Goal: Task Accomplishment & Management: Complete application form

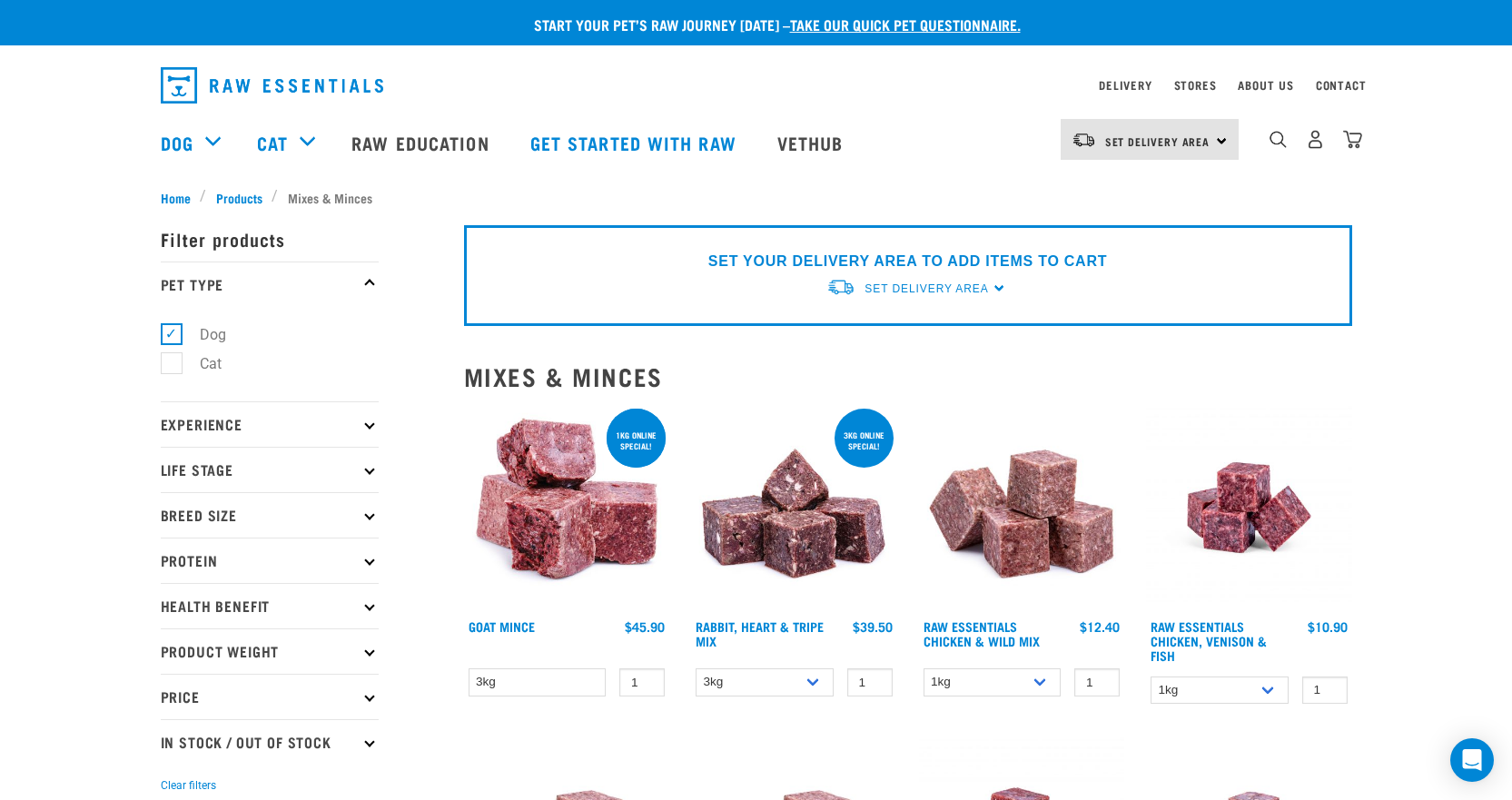
click at [368, 470] on icon at bounding box center [369, 470] width 10 height 10
click at [171, 605] on label "Adult Dog" at bounding box center [221, 608] width 100 height 22
click at [171, 605] on input "Adult Dog" at bounding box center [166, 606] width 12 height 12
checkbox input "true"
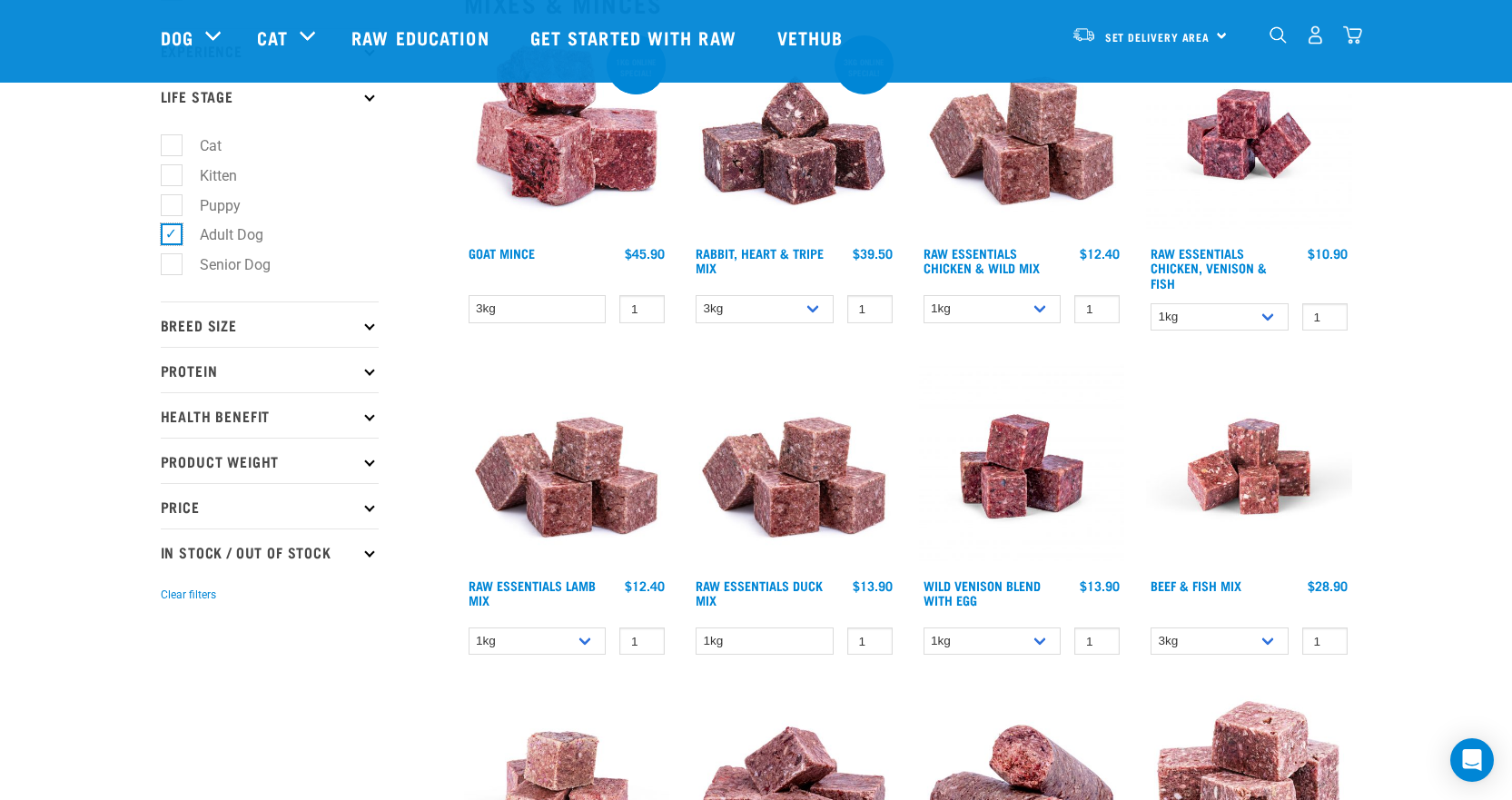
scroll to position [243, 0]
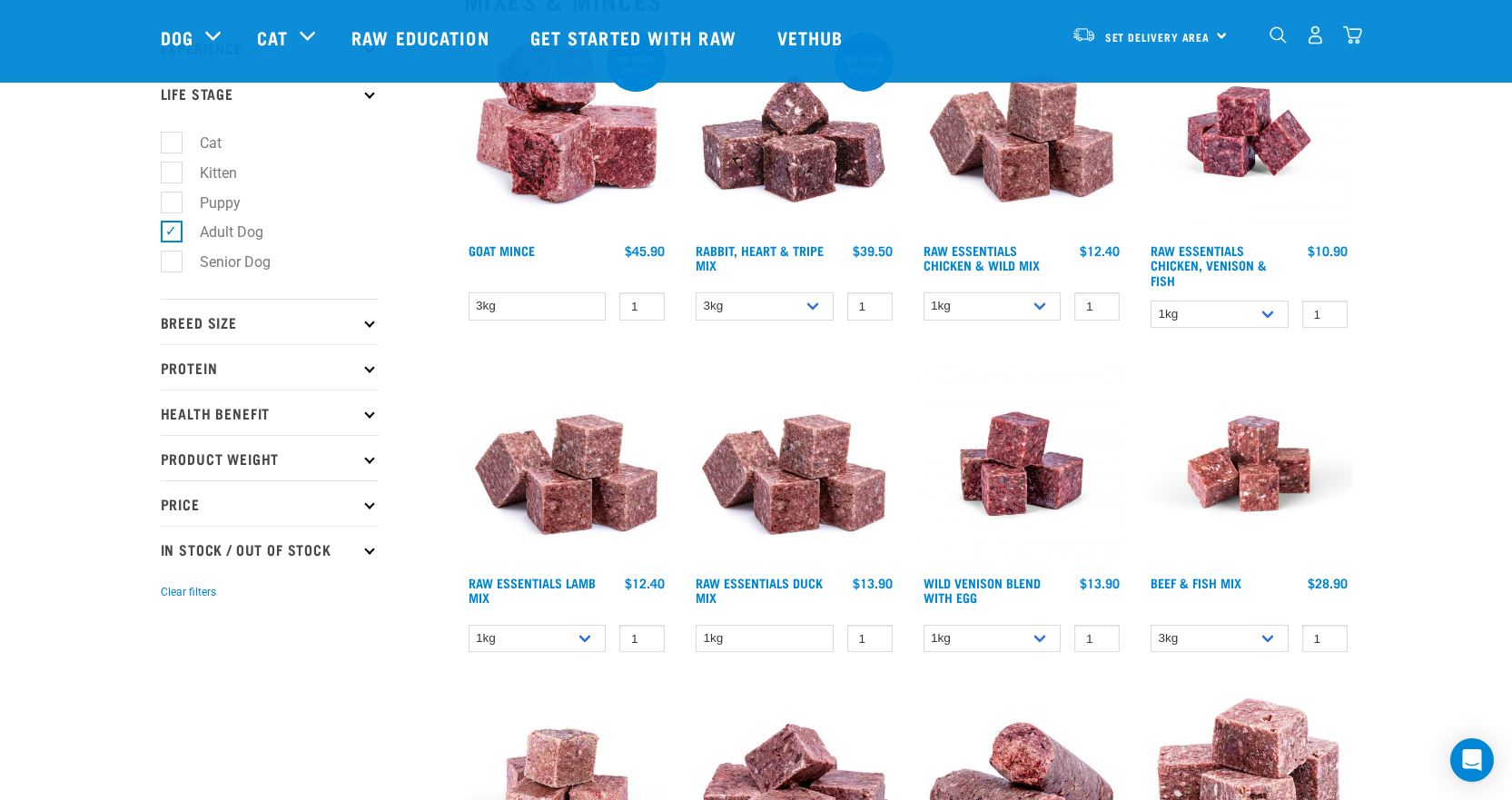
click at [286, 313] on p "Breed Size" at bounding box center [269, 321] width 218 height 46
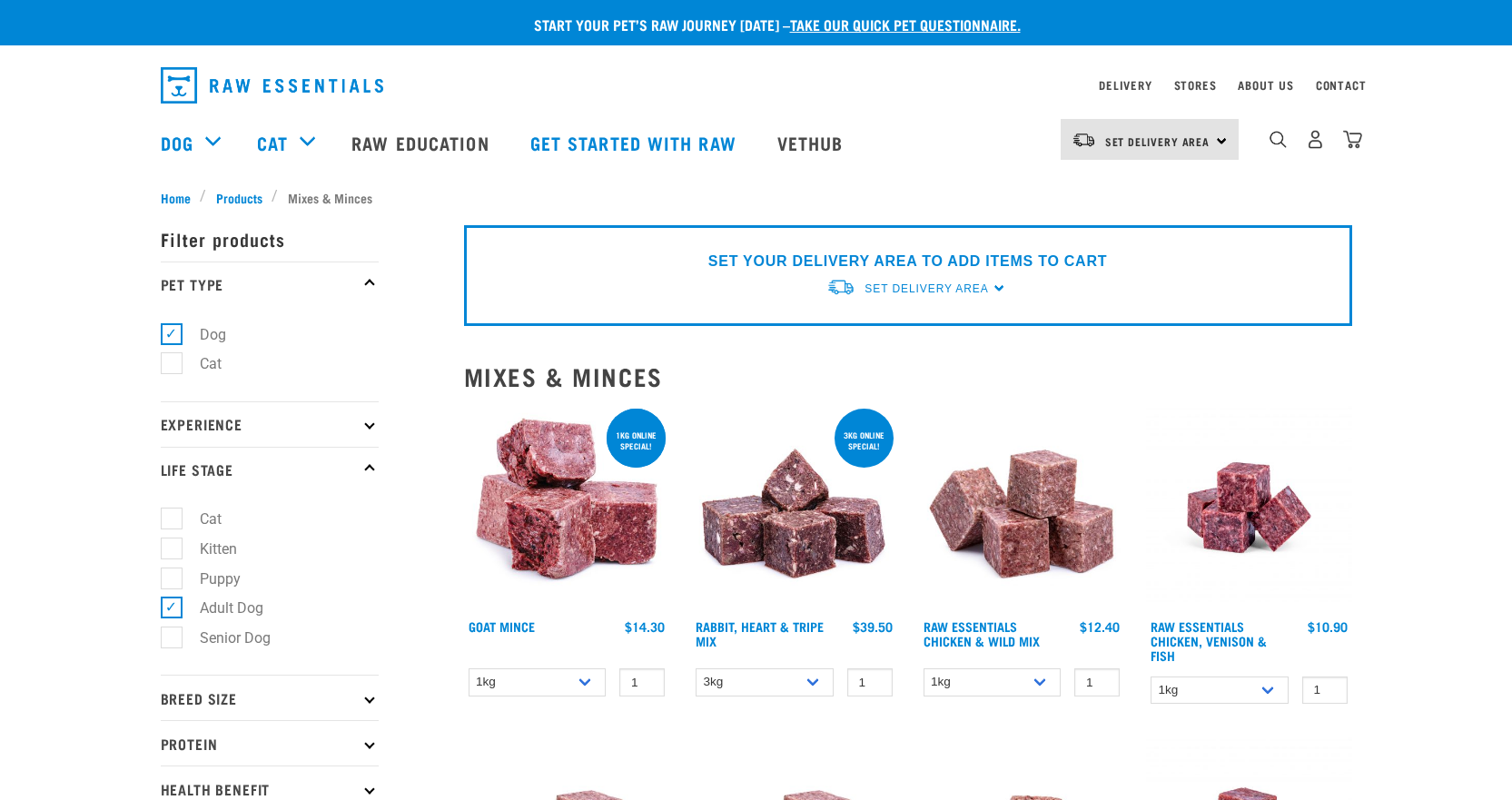
scroll to position [121, 0]
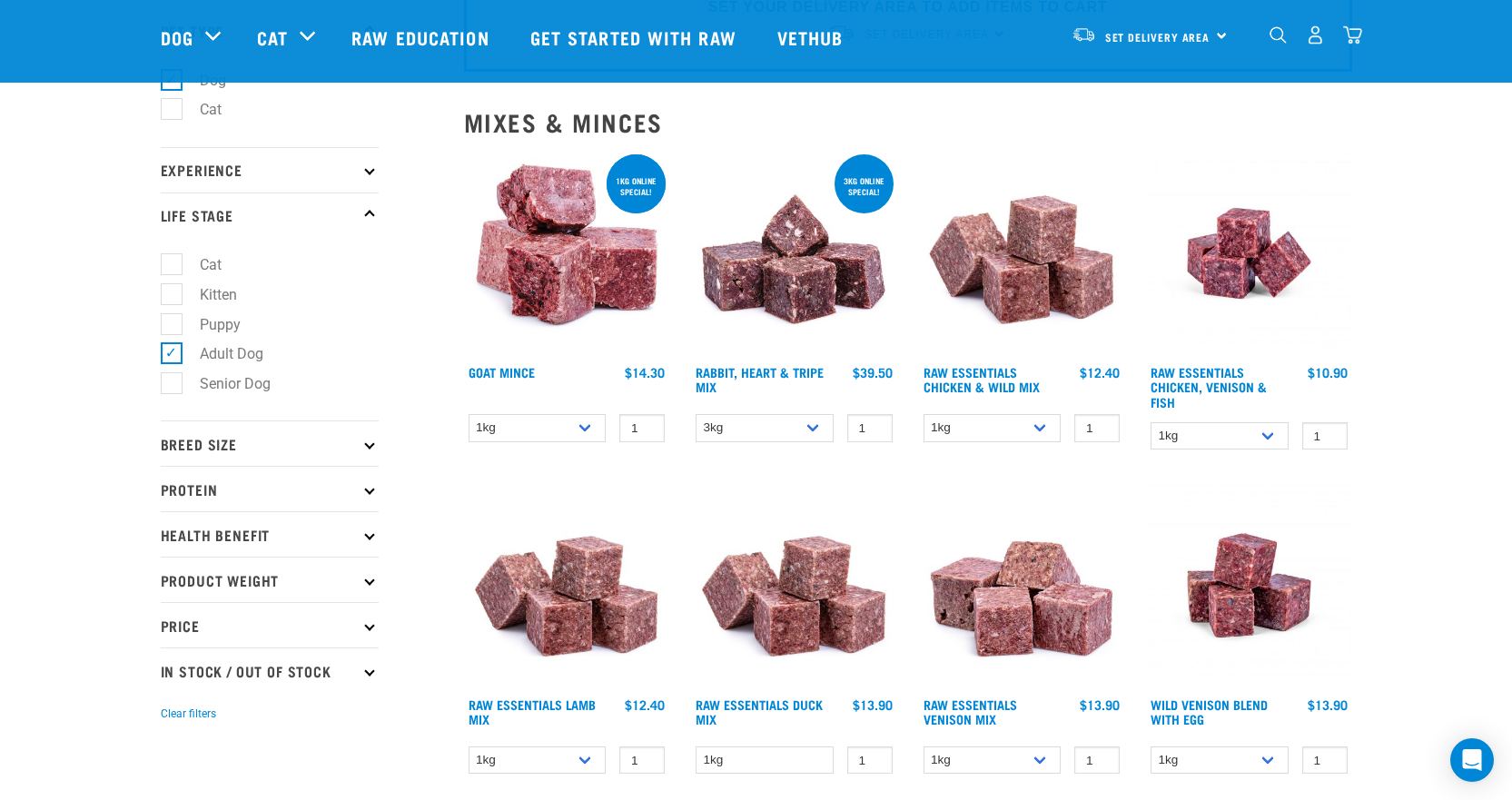
click at [226, 455] on p "Breed Size" at bounding box center [269, 443] width 218 height 46
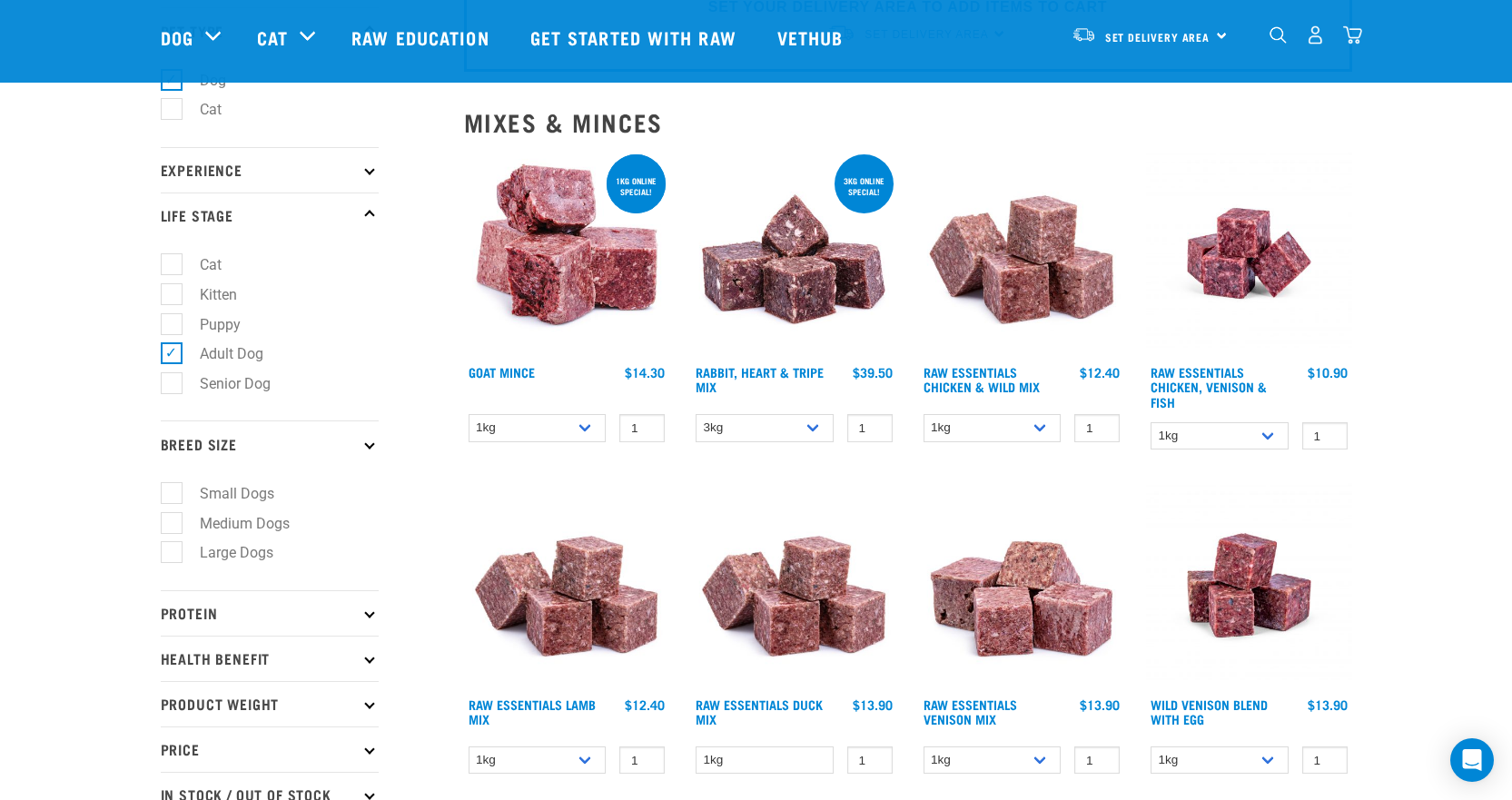
click at [237, 526] on label "Medium Dogs" at bounding box center [234, 523] width 126 height 22
click at [173, 526] on input "Medium Dogs" at bounding box center [166, 520] width 12 height 12
checkbox input "true"
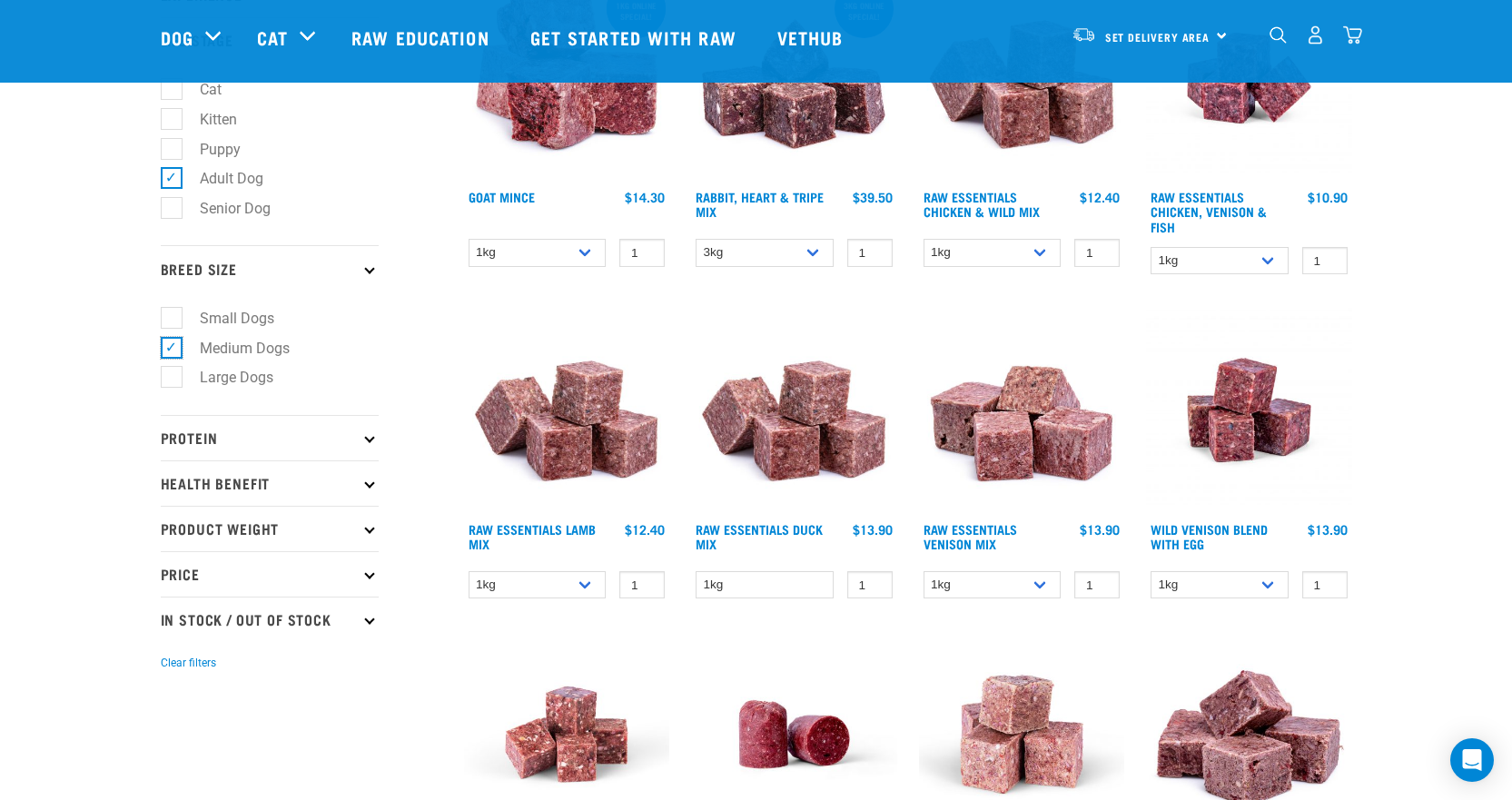
scroll to position [364, 0]
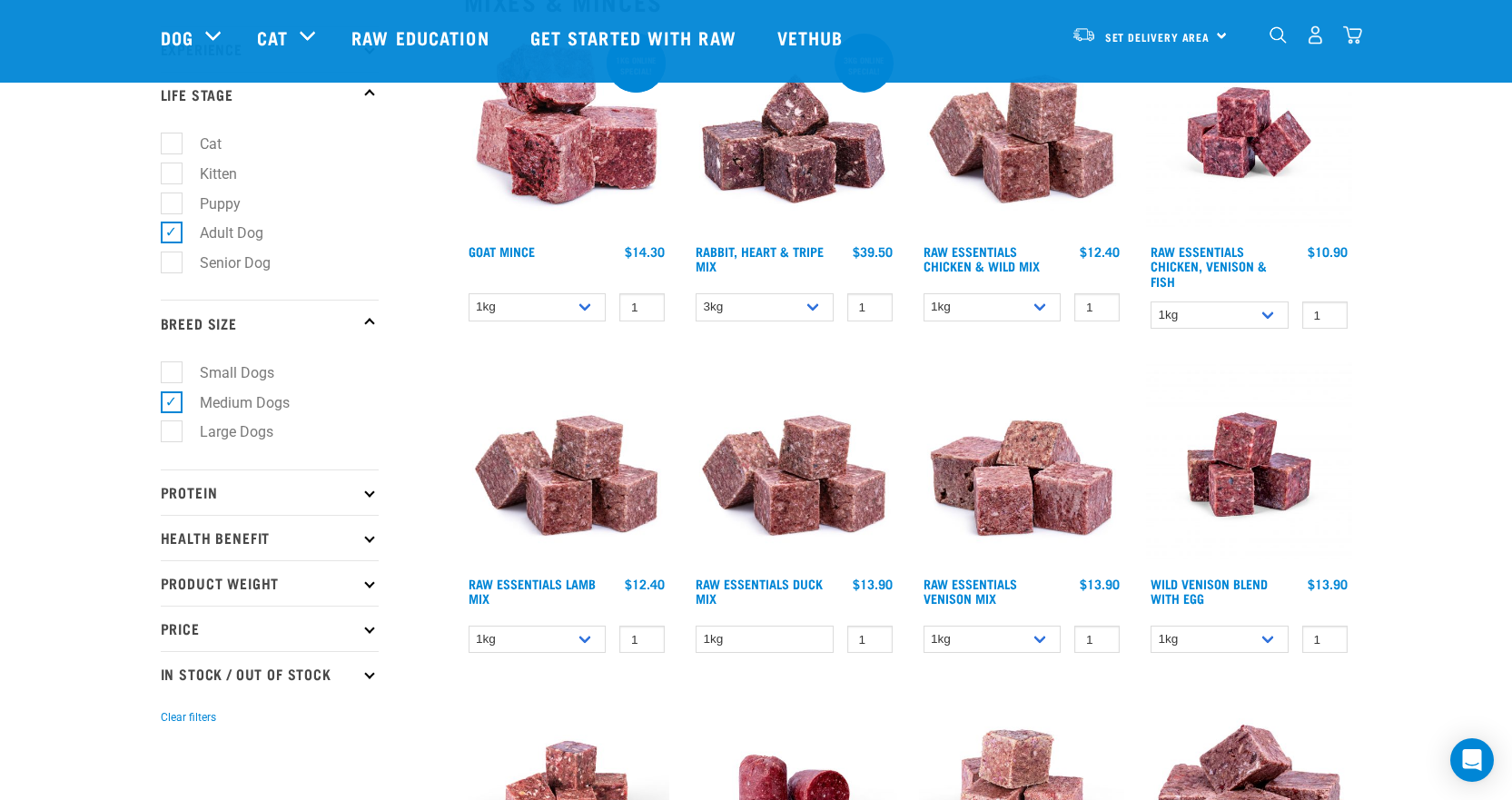
scroll to position [243, 0]
click at [1257, 319] on select "1kg 3kg" at bounding box center [1220, 314] width 138 height 28
select select "28665"
click at [1151, 300] on select "1kg 3kg" at bounding box center [1220, 314] width 138 height 28
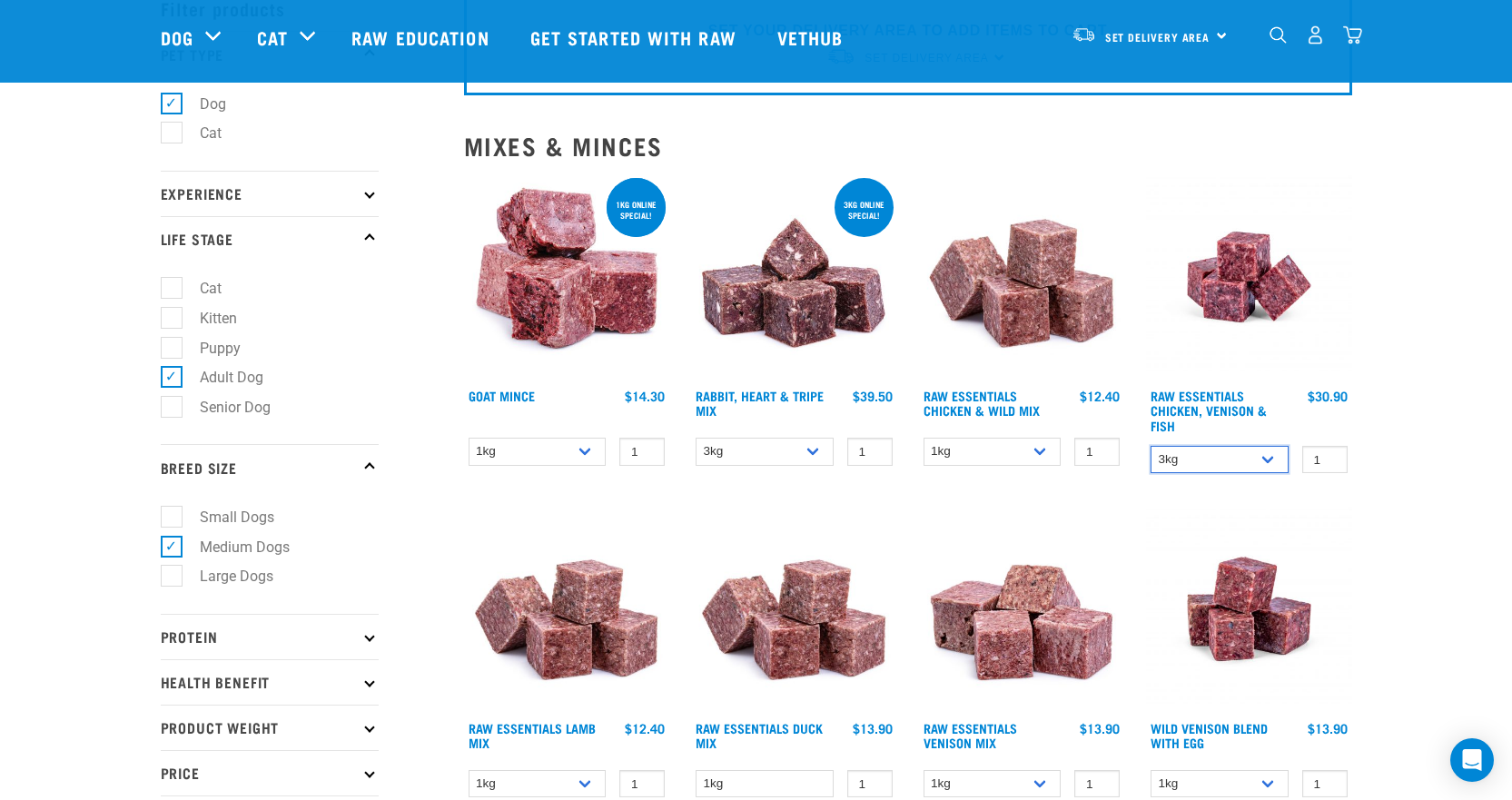
scroll to position [0, 0]
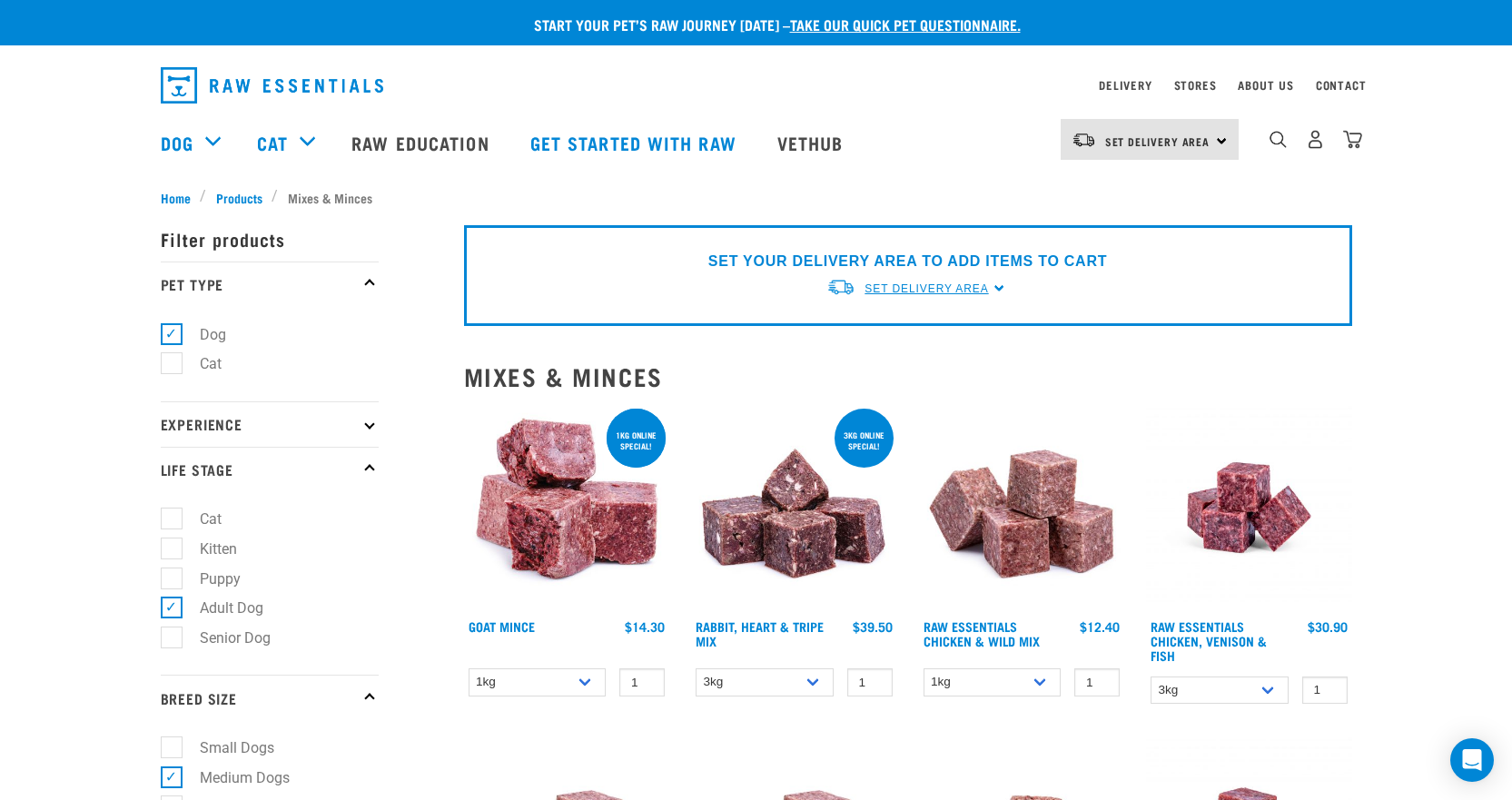
click at [976, 289] on span "Set Delivery Area" at bounding box center [926, 289] width 123 height 13
click at [1196, 145] on span "Set Delivery Area" at bounding box center [1157, 141] width 105 height 7
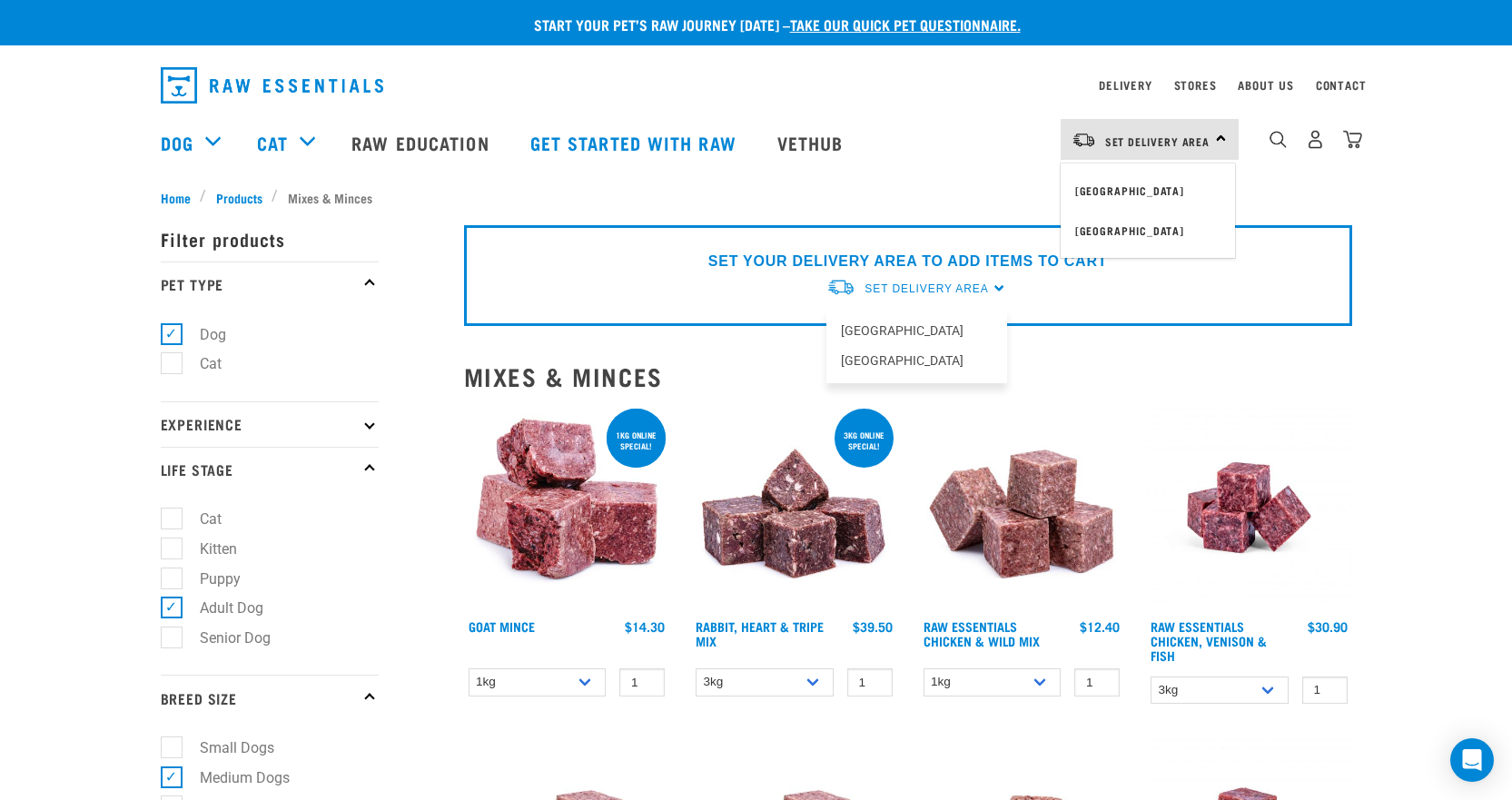
drag, startPoint x: 1480, startPoint y: 227, endPoint x: 1228, endPoint y: 88, distance: 287.8
click at [1191, 82] on link "Stores" at bounding box center [1195, 85] width 43 height 7
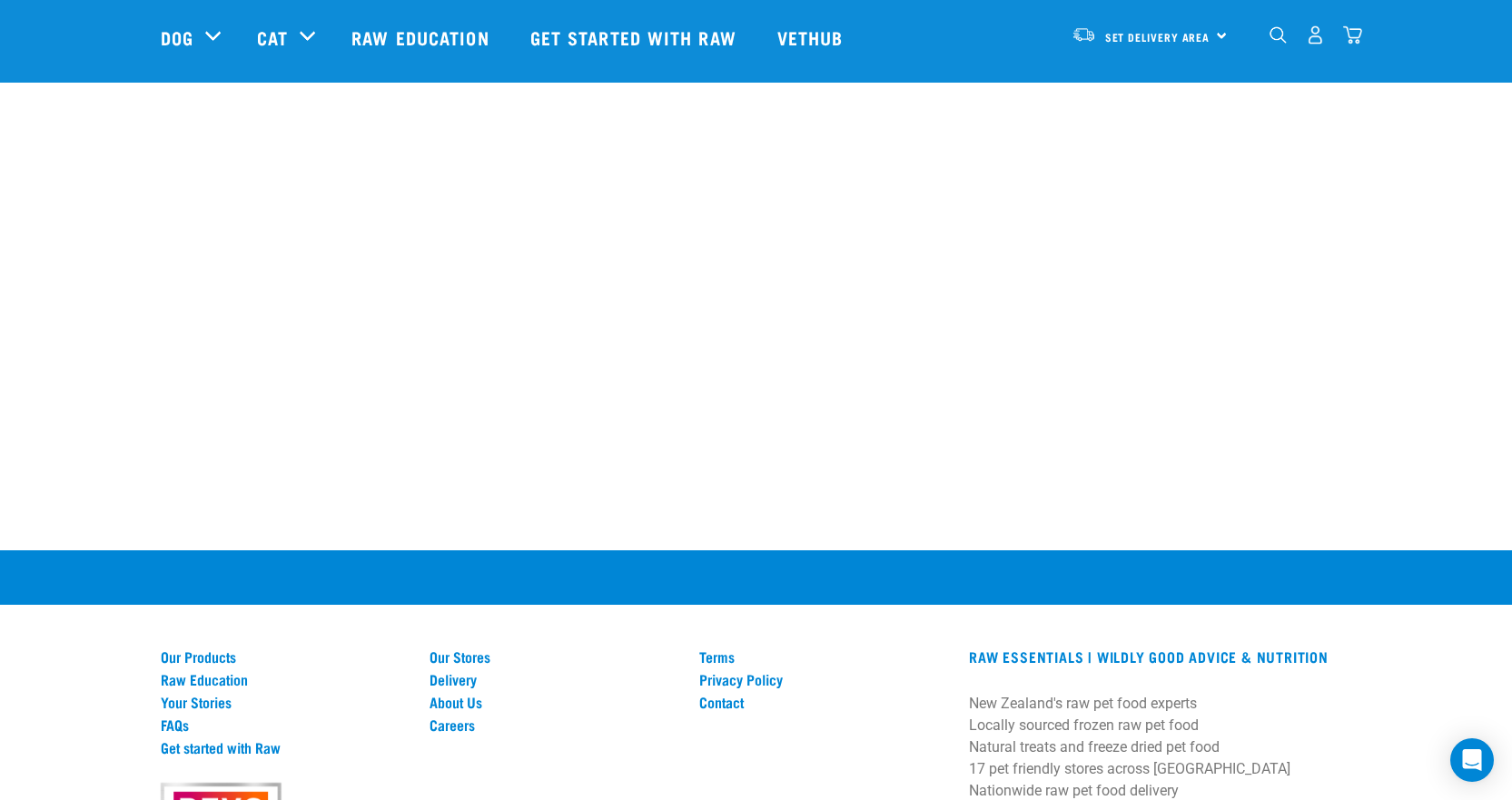
scroll to position [3323, 0]
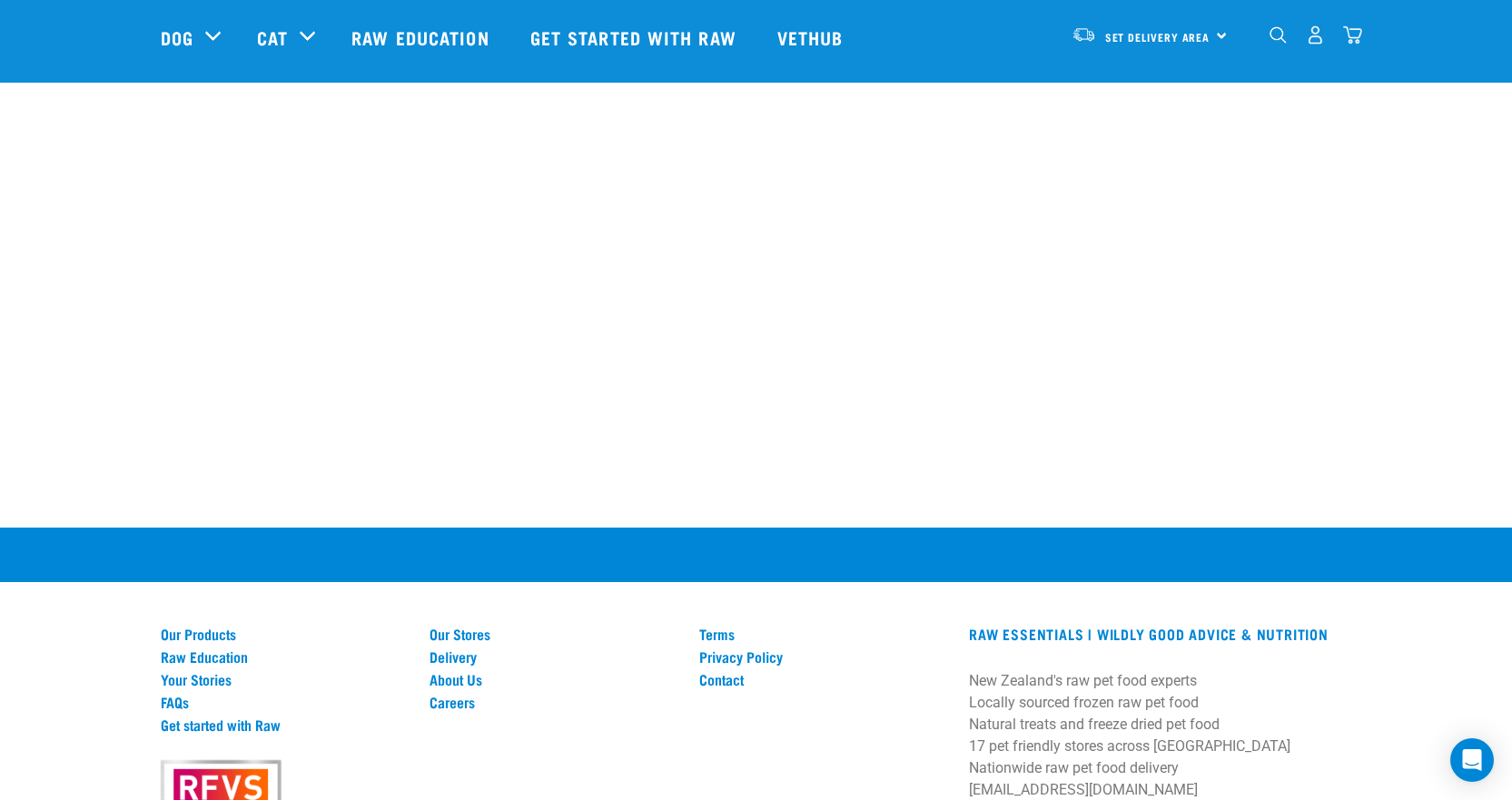
click at [871, 605] on p at bounding box center [756, 615] width 1512 height 21
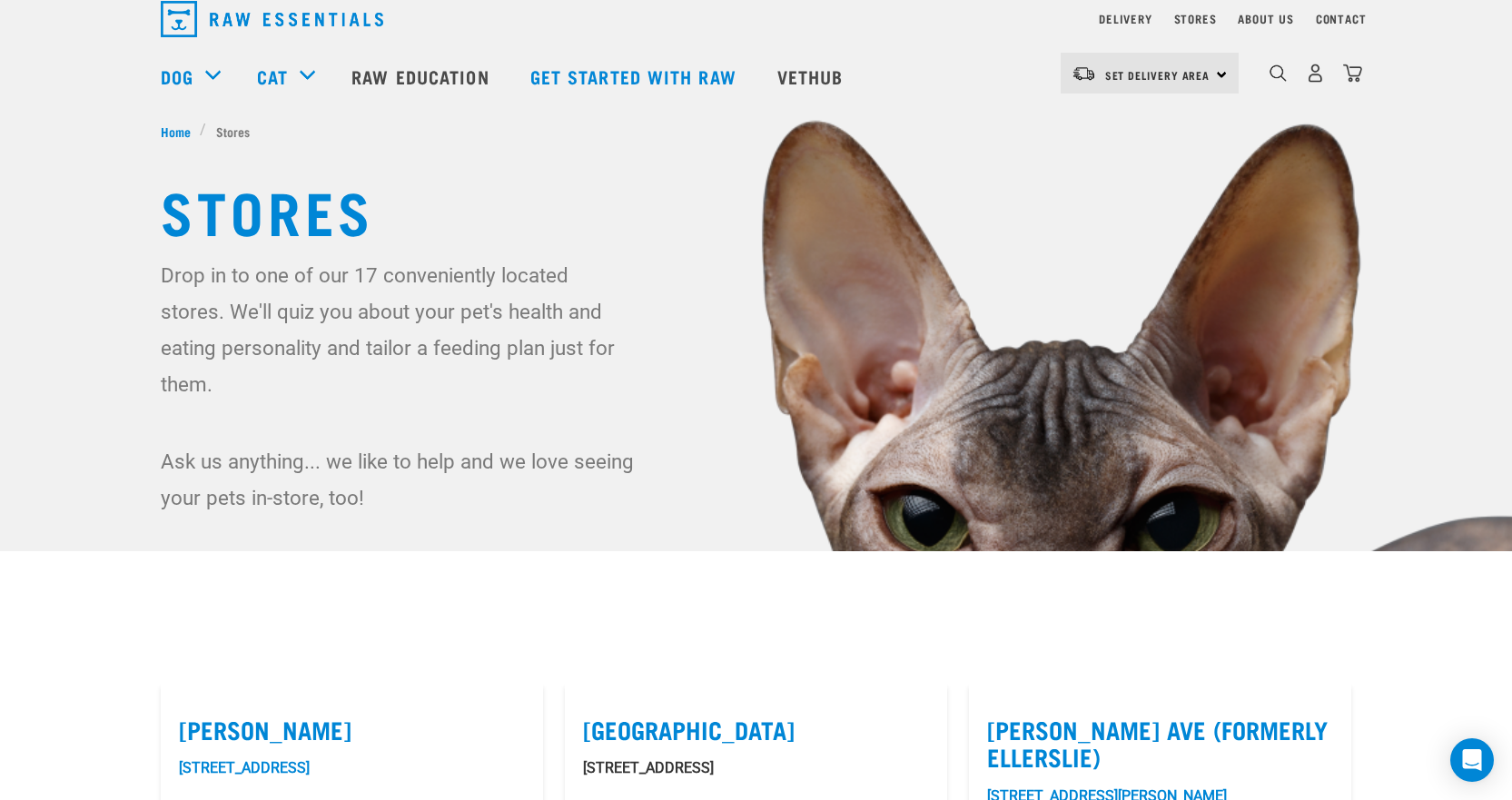
scroll to position [0, 0]
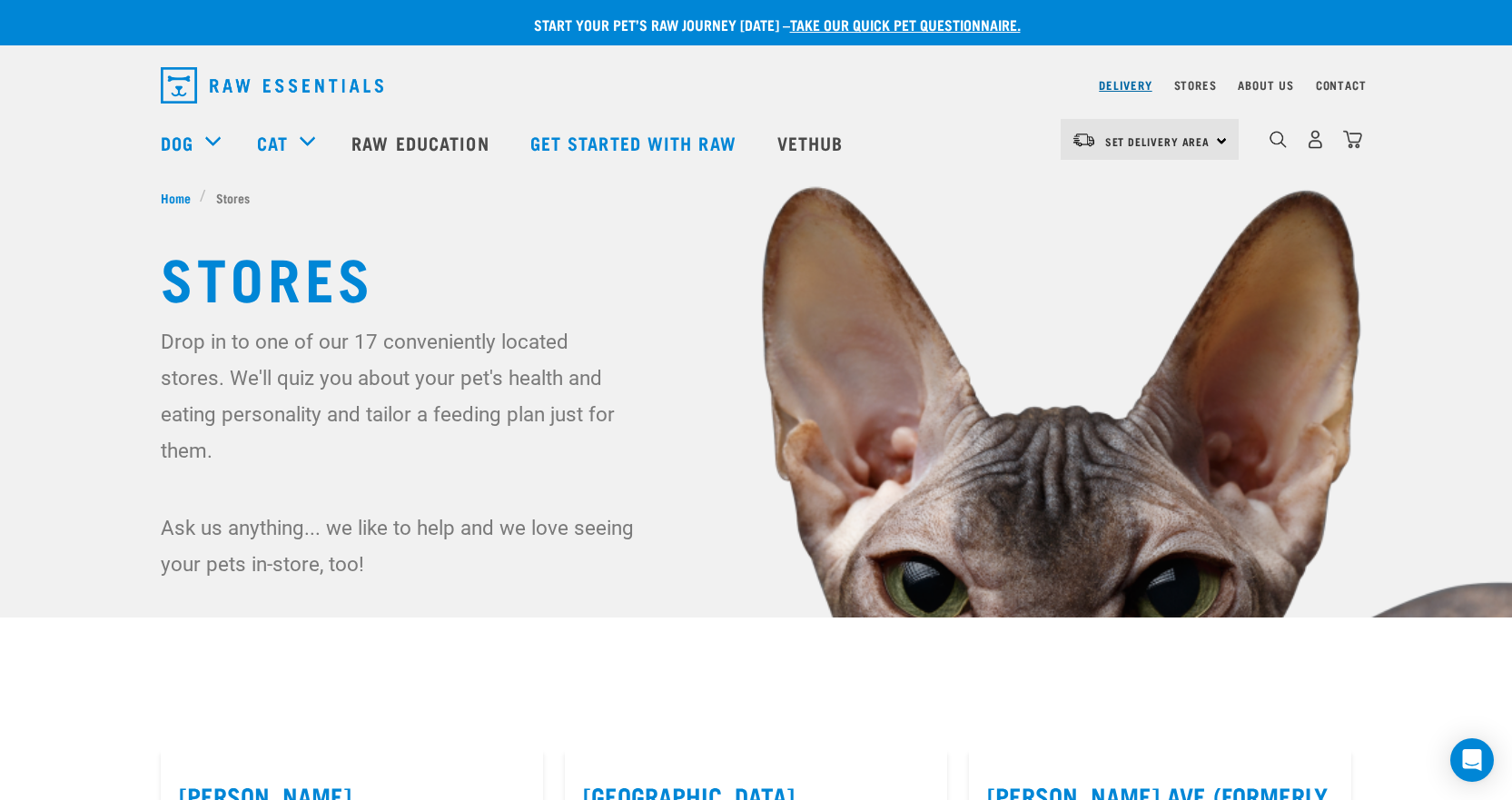
click at [1125, 88] on link "Delivery" at bounding box center [1125, 85] width 52 height 7
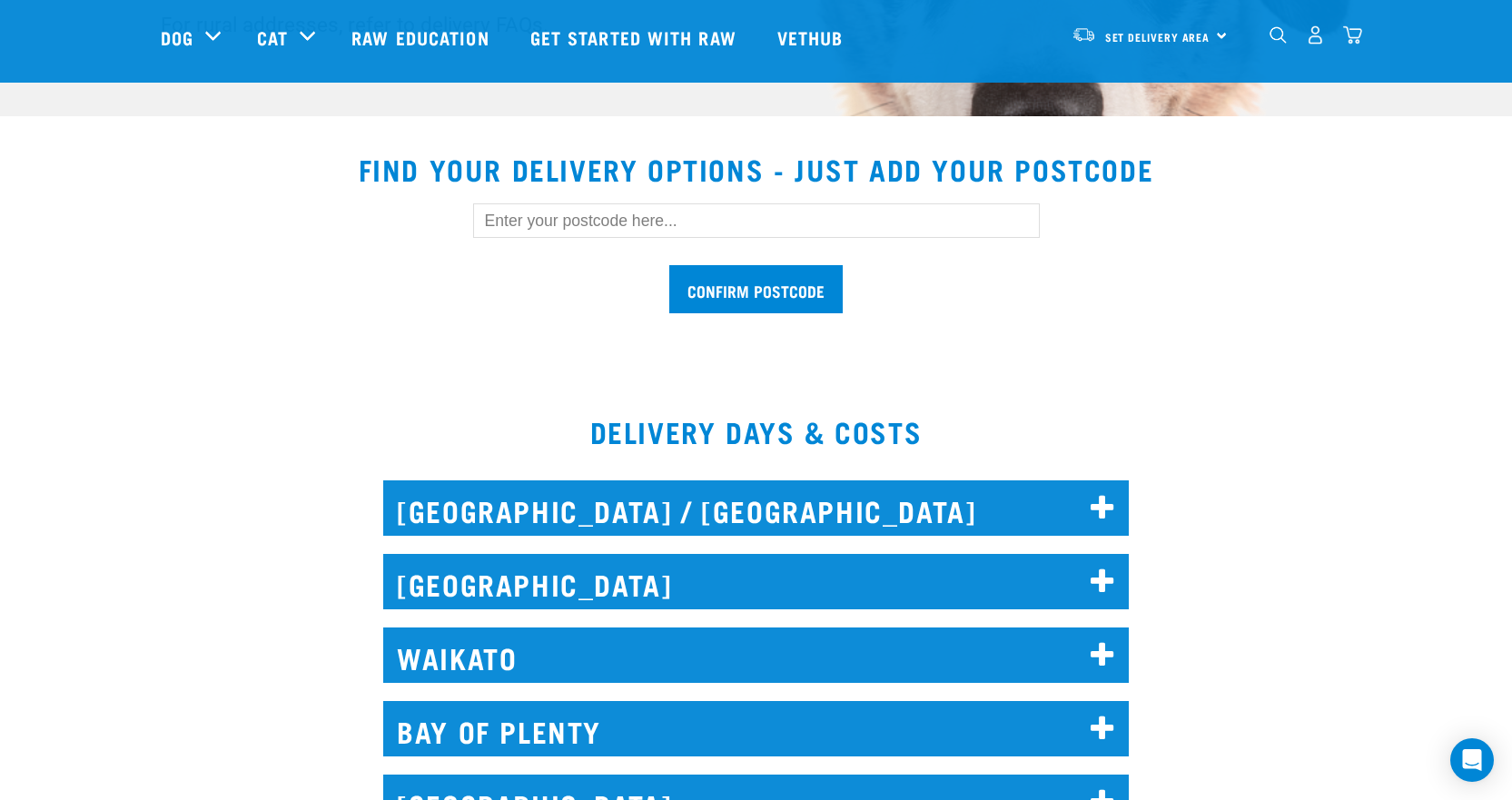
scroll to position [727, 0]
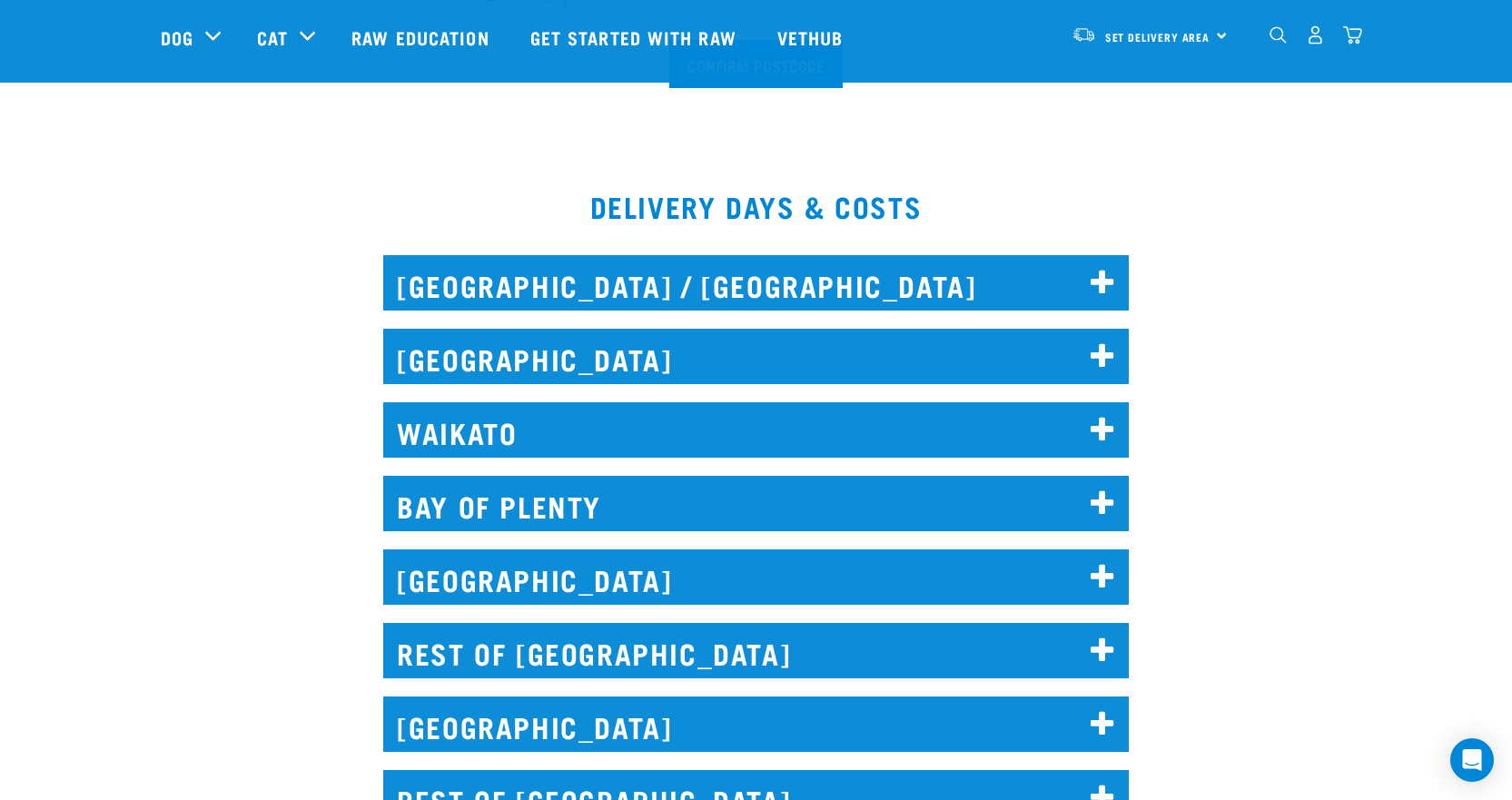
click at [844, 292] on h2 "[GEOGRAPHIC_DATA] / [GEOGRAPHIC_DATA]" at bounding box center [755, 283] width 745 height 55
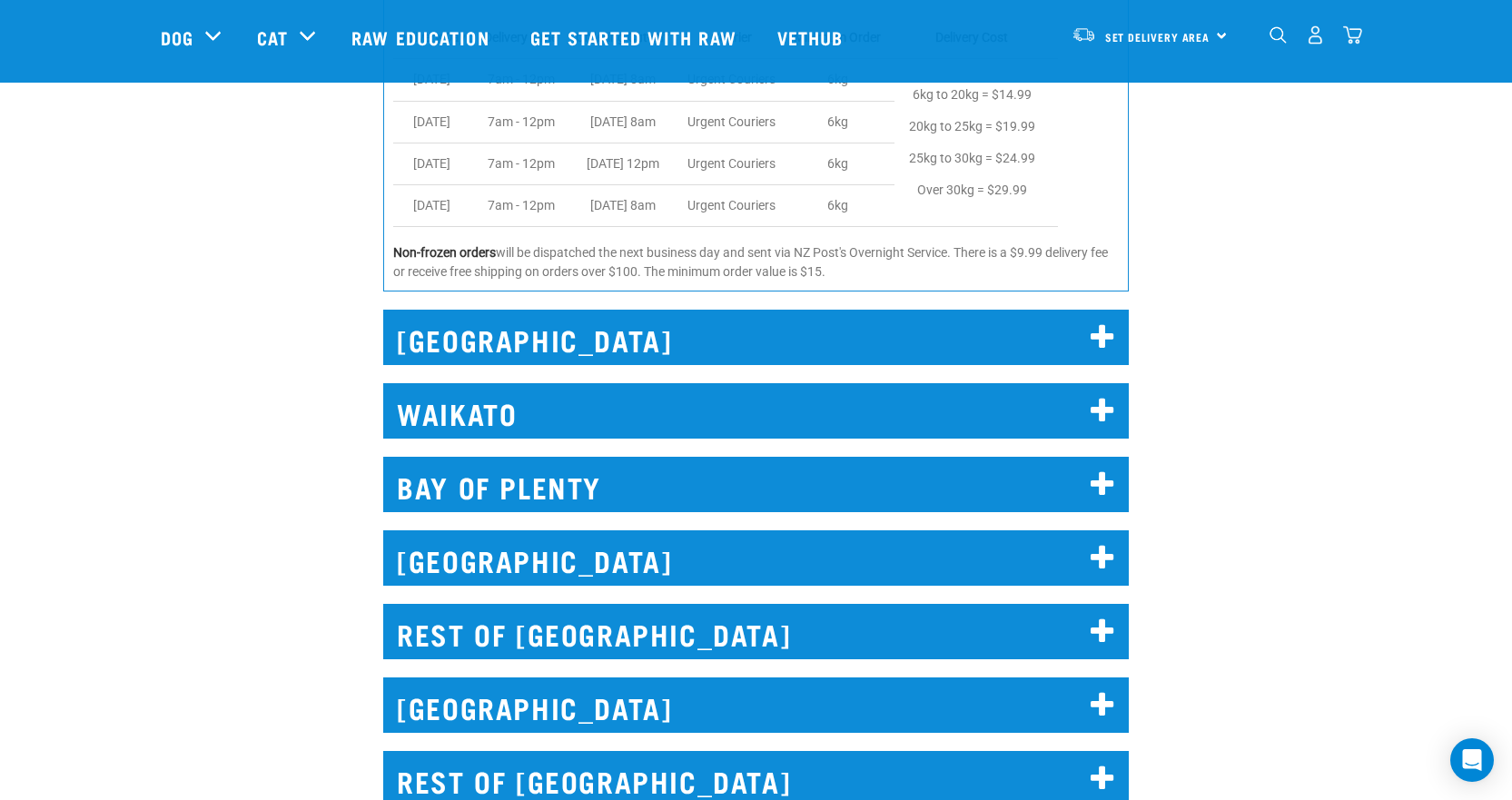
scroll to position [1211, 0]
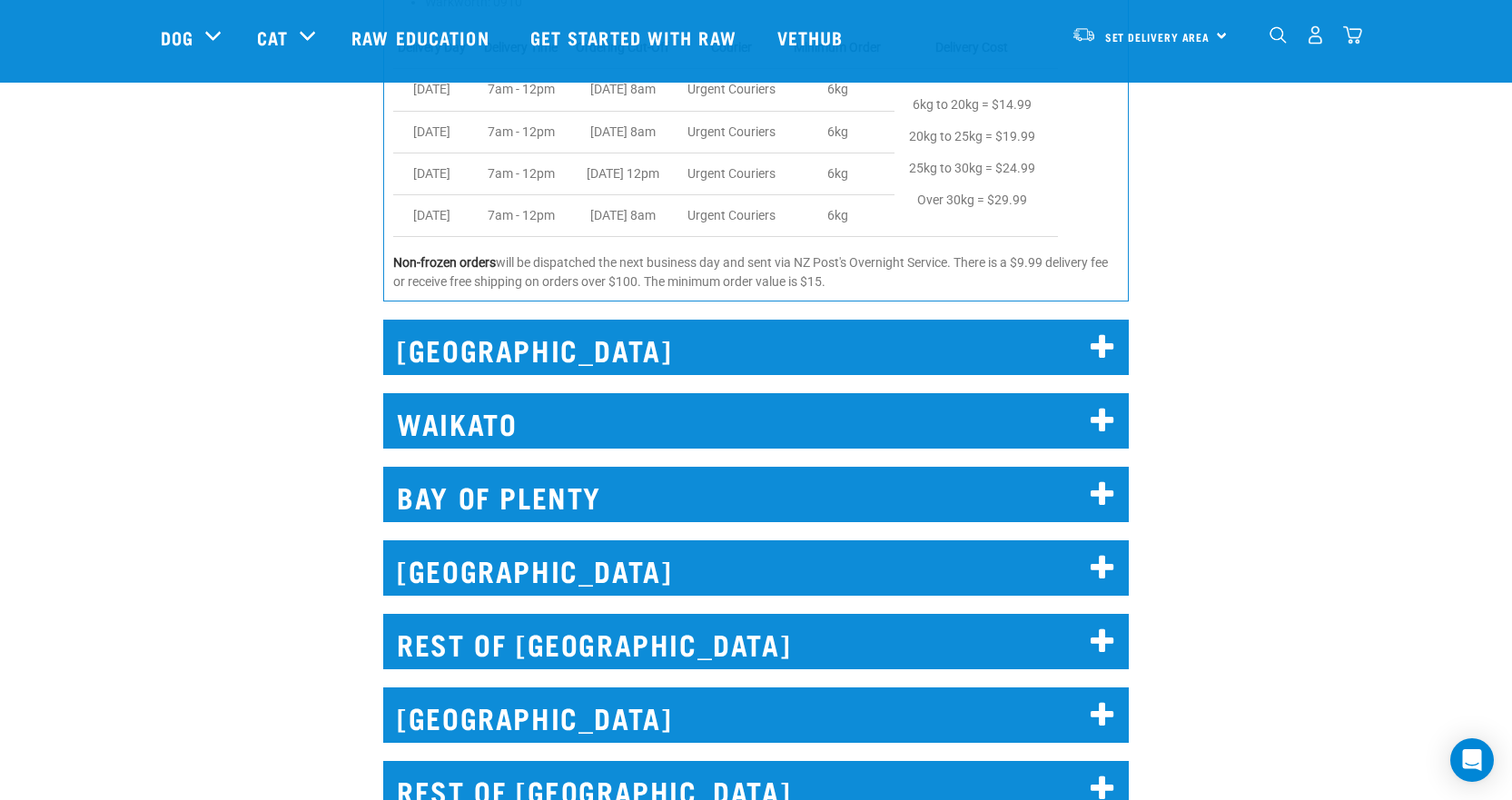
click at [1104, 353] on icon at bounding box center [1102, 348] width 24 height 29
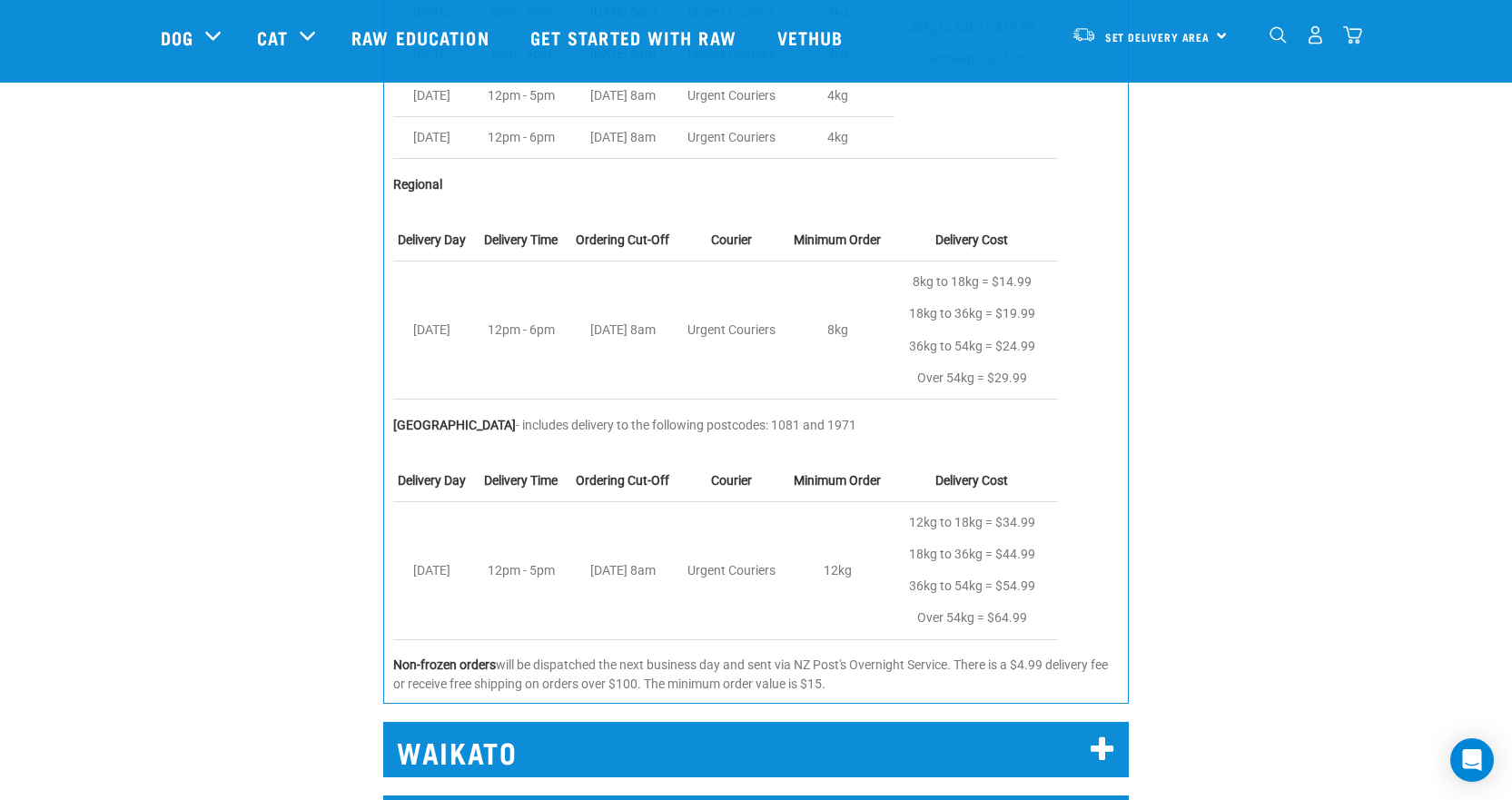
scroll to position [2301, 0]
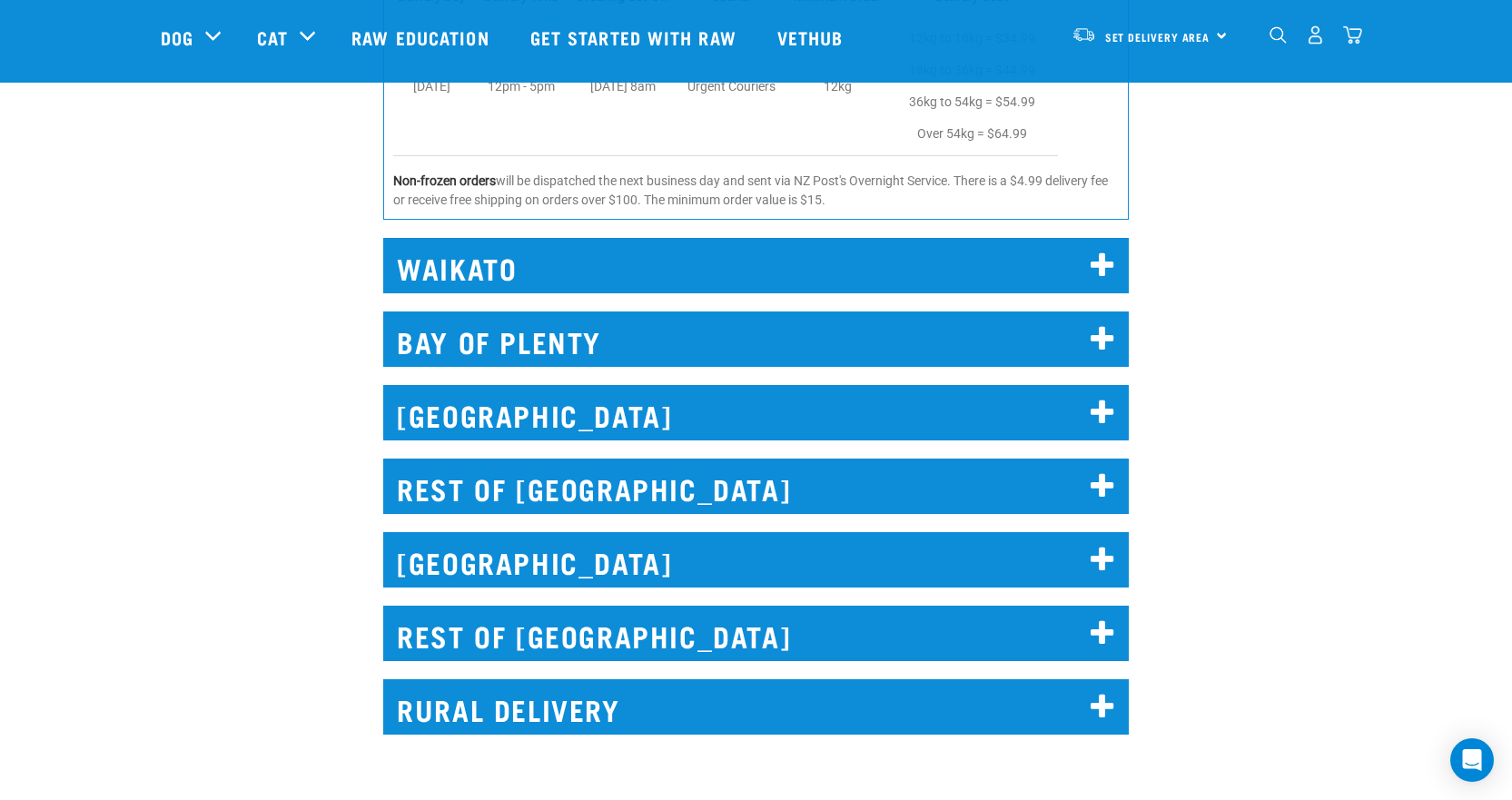
click at [1000, 361] on h2 "BAY OF PLENTY" at bounding box center [755, 339] width 745 height 55
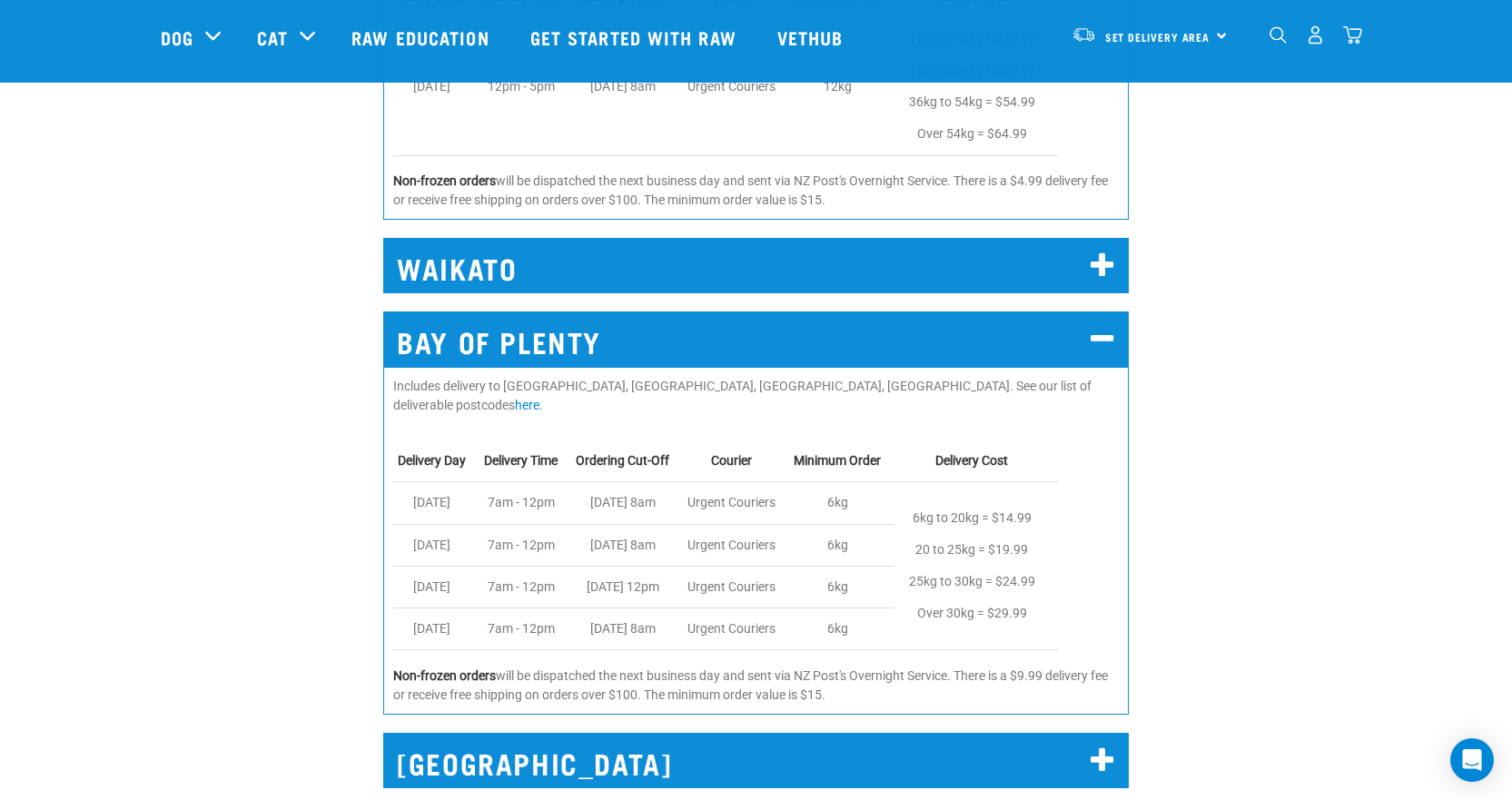
click at [1020, 341] on h2 "BAY OF PLENTY" at bounding box center [755, 339] width 745 height 55
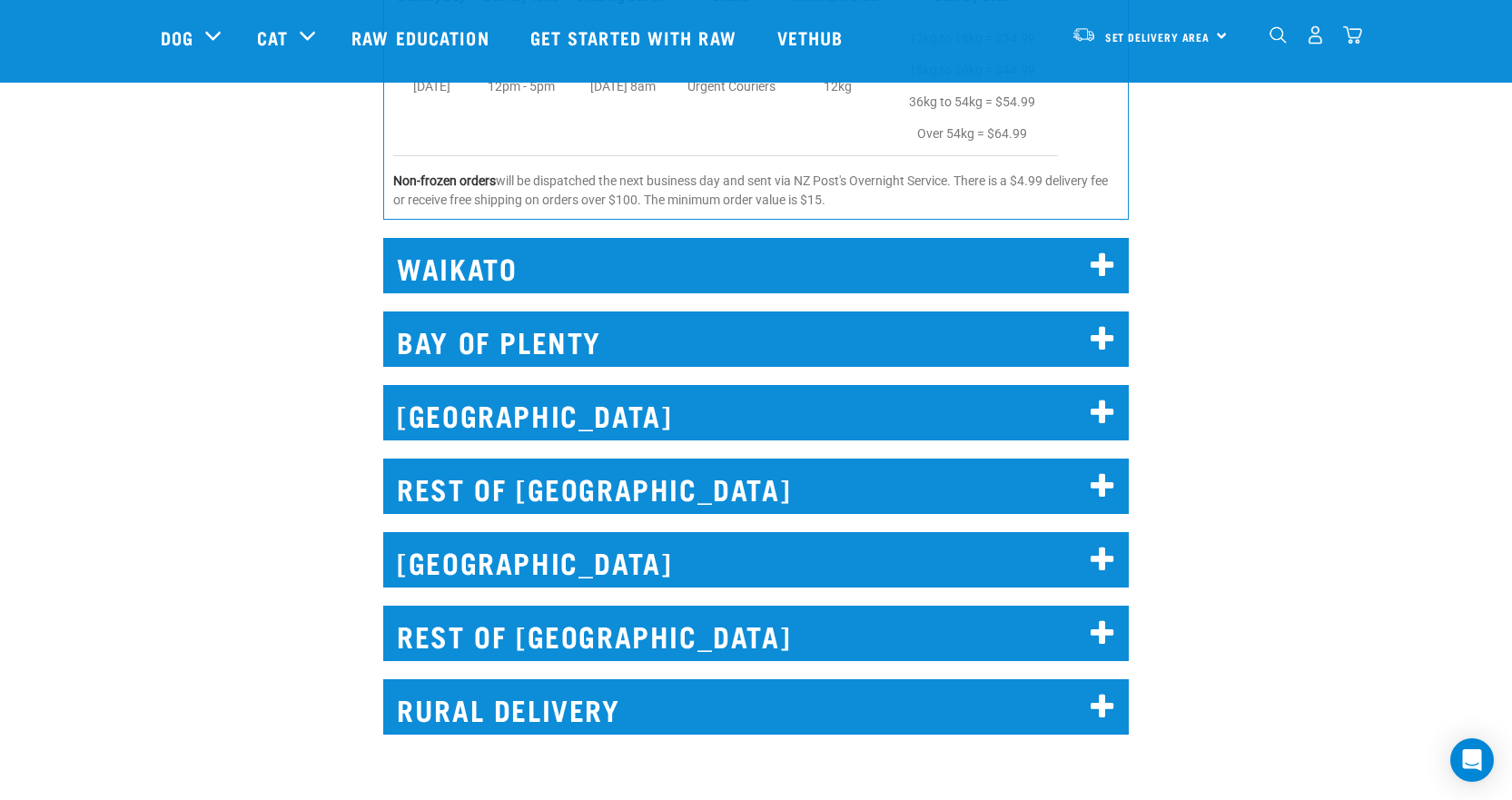
click at [1046, 408] on h2 "[GEOGRAPHIC_DATA]" at bounding box center [755, 412] width 745 height 55
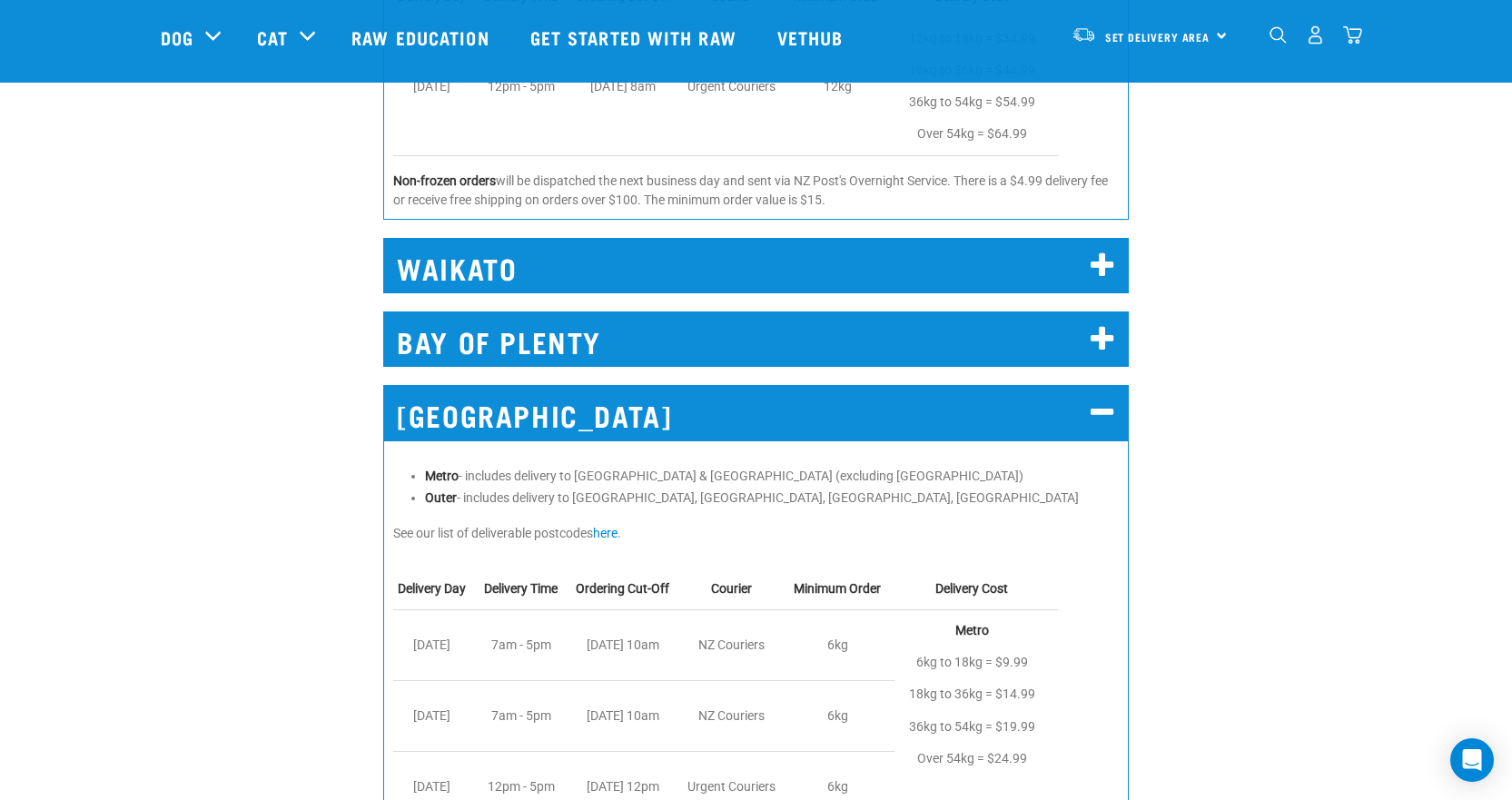
click at [1117, 406] on h2 "[GEOGRAPHIC_DATA]" at bounding box center [755, 412] width 745 height 55
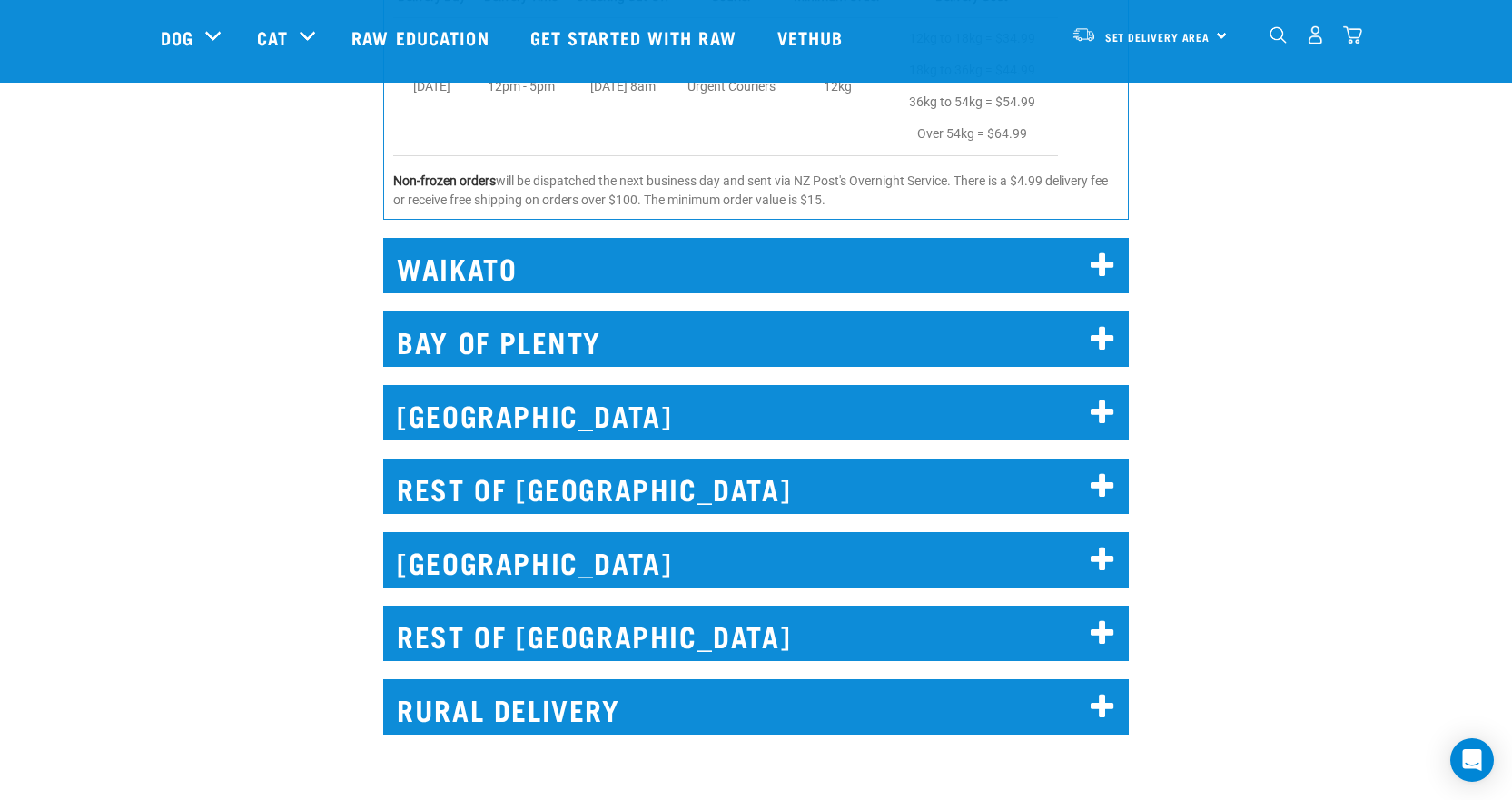
click at [1101, 478] on icon at bounding box center [1102, 487] width 24 height 29
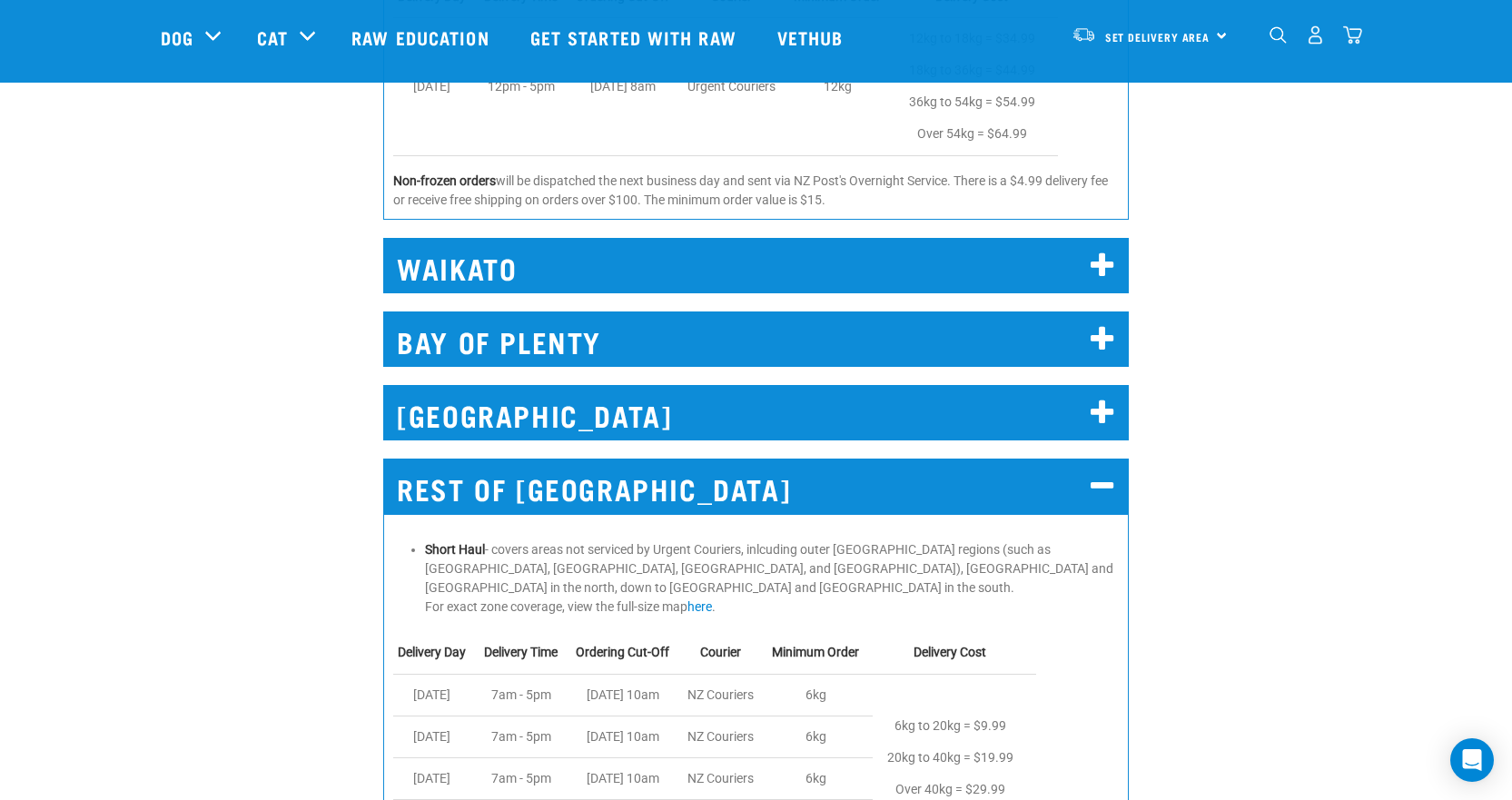
click at [1104, 487] on icon at bounding box center [1102, 487] width 24 height 29
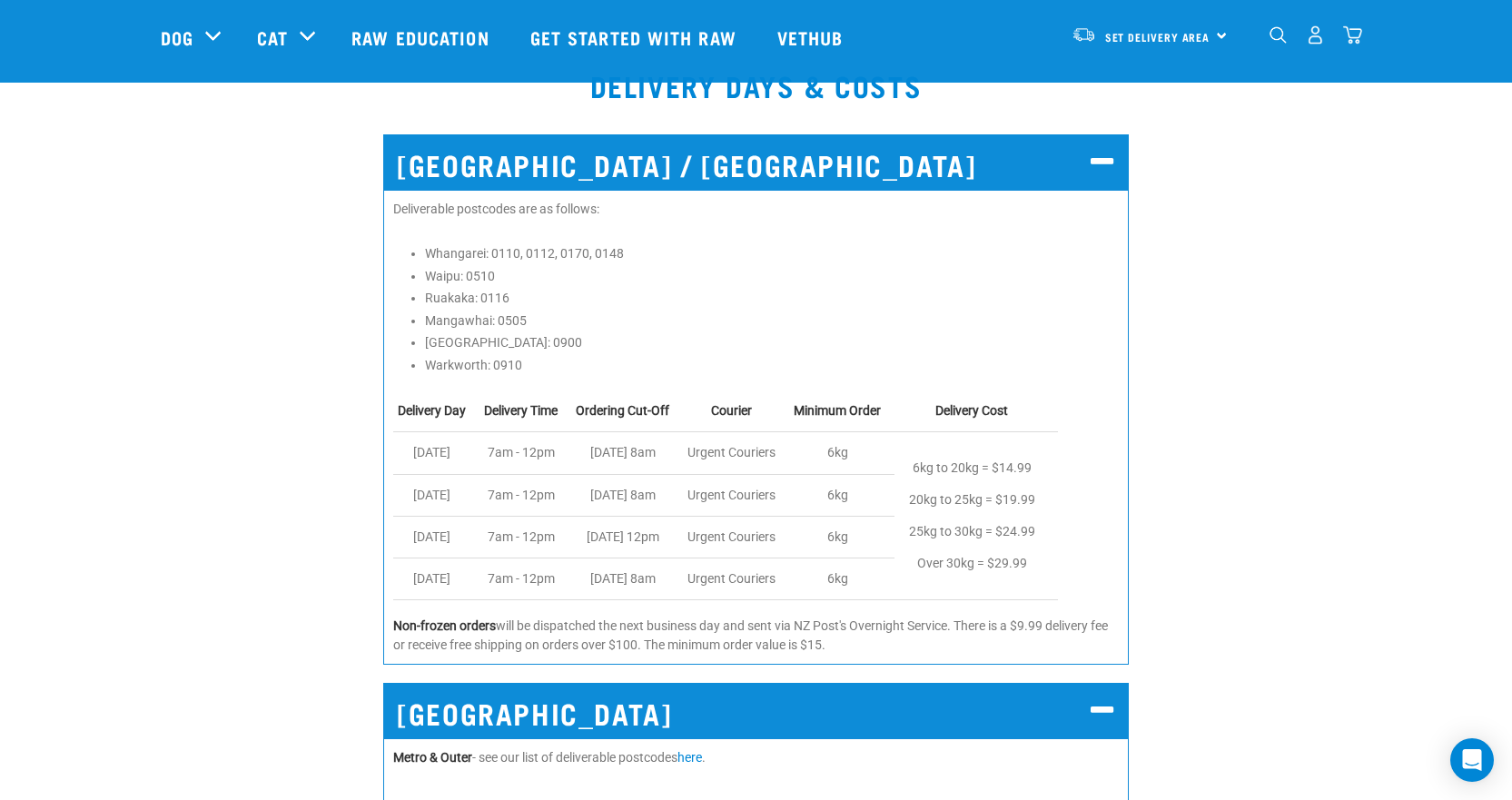
scroll to position [0, 0]
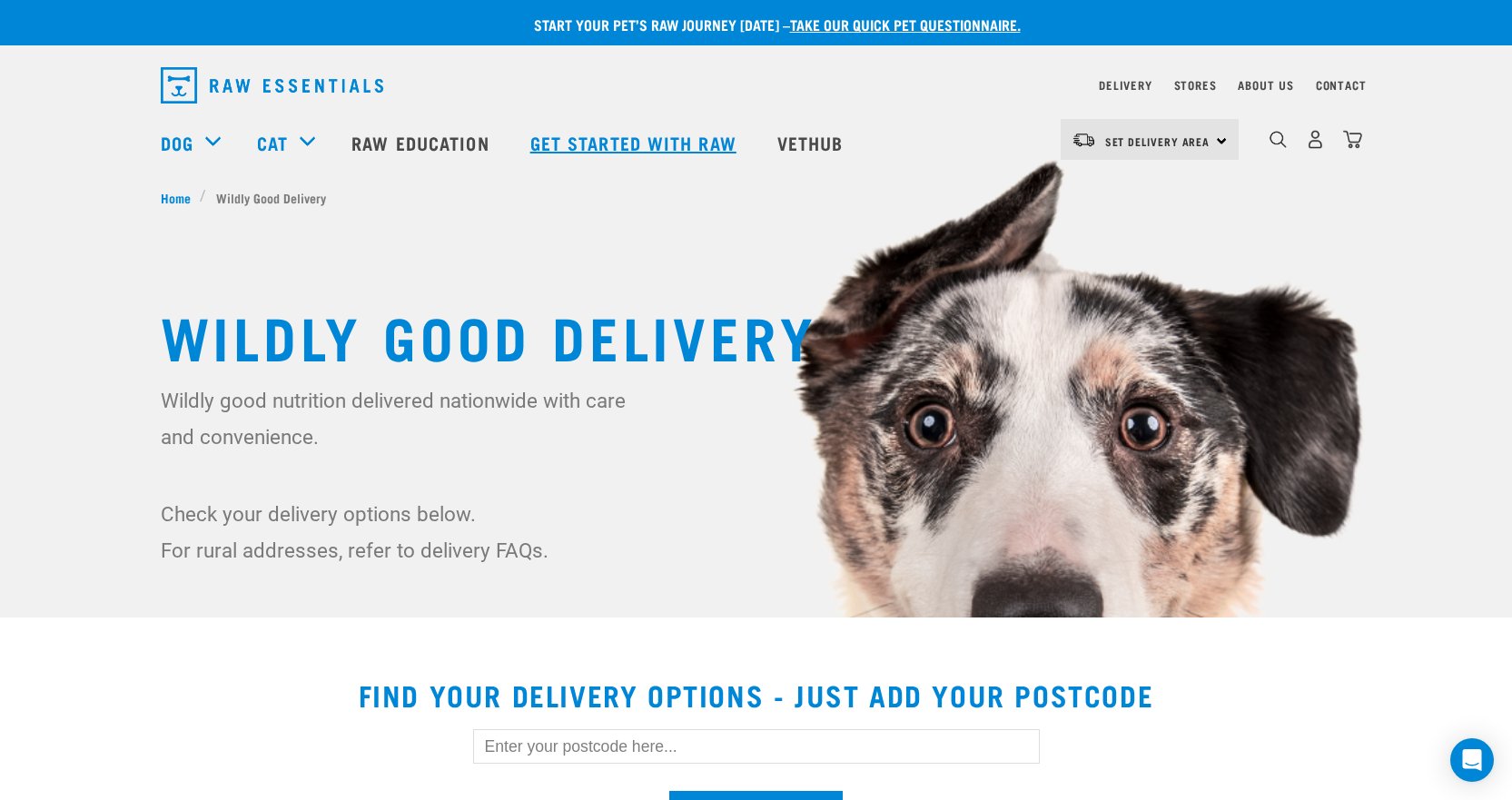
click at [578, 159] on link "Get started with Raw" at bounding box center [636, 142] width 247 height 73
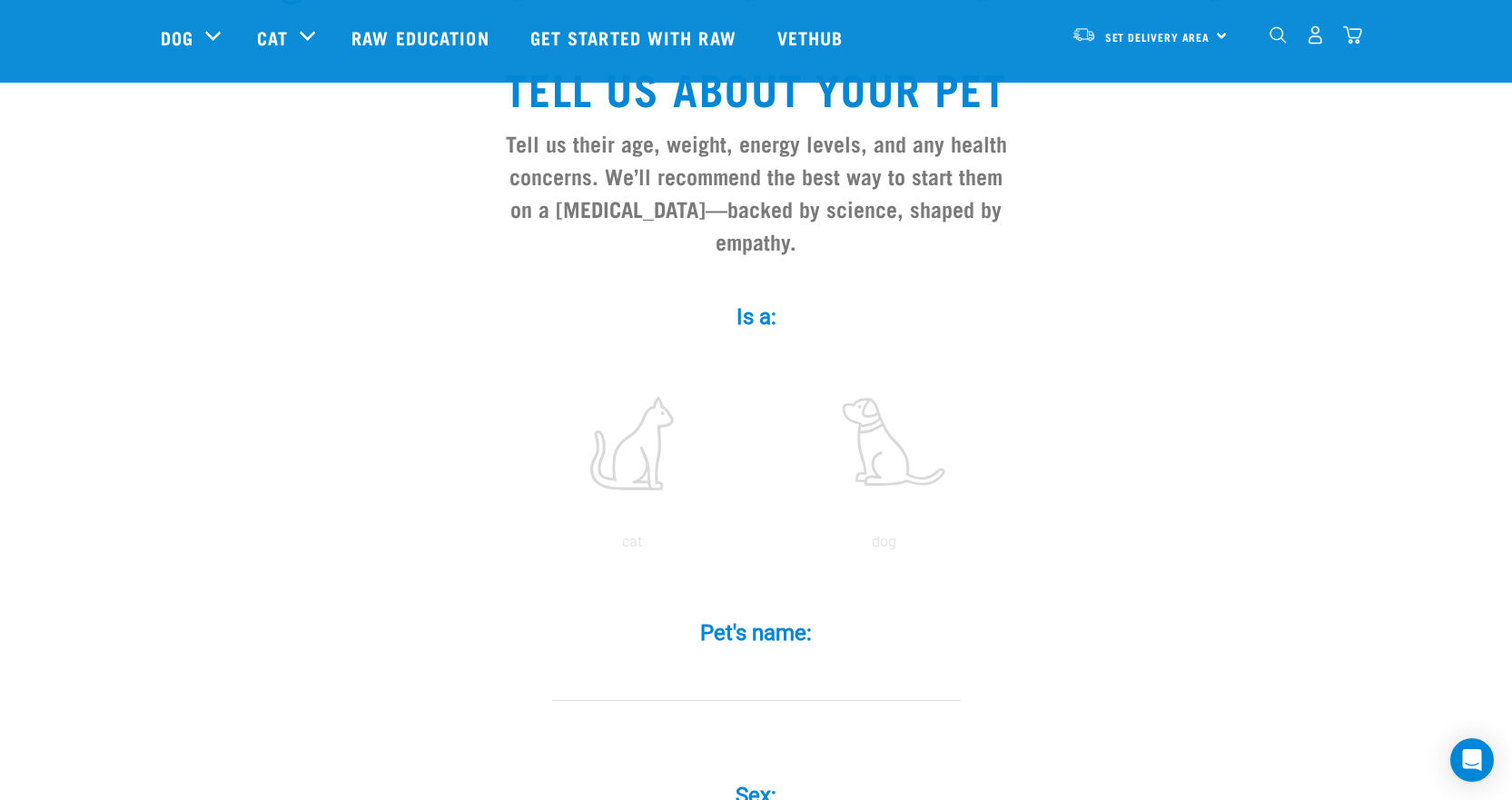
scroll to position [121, 0]
click at [873, 420] on label at bounding box center [884, 442] width 245 height 155
click at [758, 546] on input "radio" at bounding box center [758, 546] width 0 height 0
click at [793, 660] on input "Pet's name: *" at bounding box center [756, 680] width 409 height 41
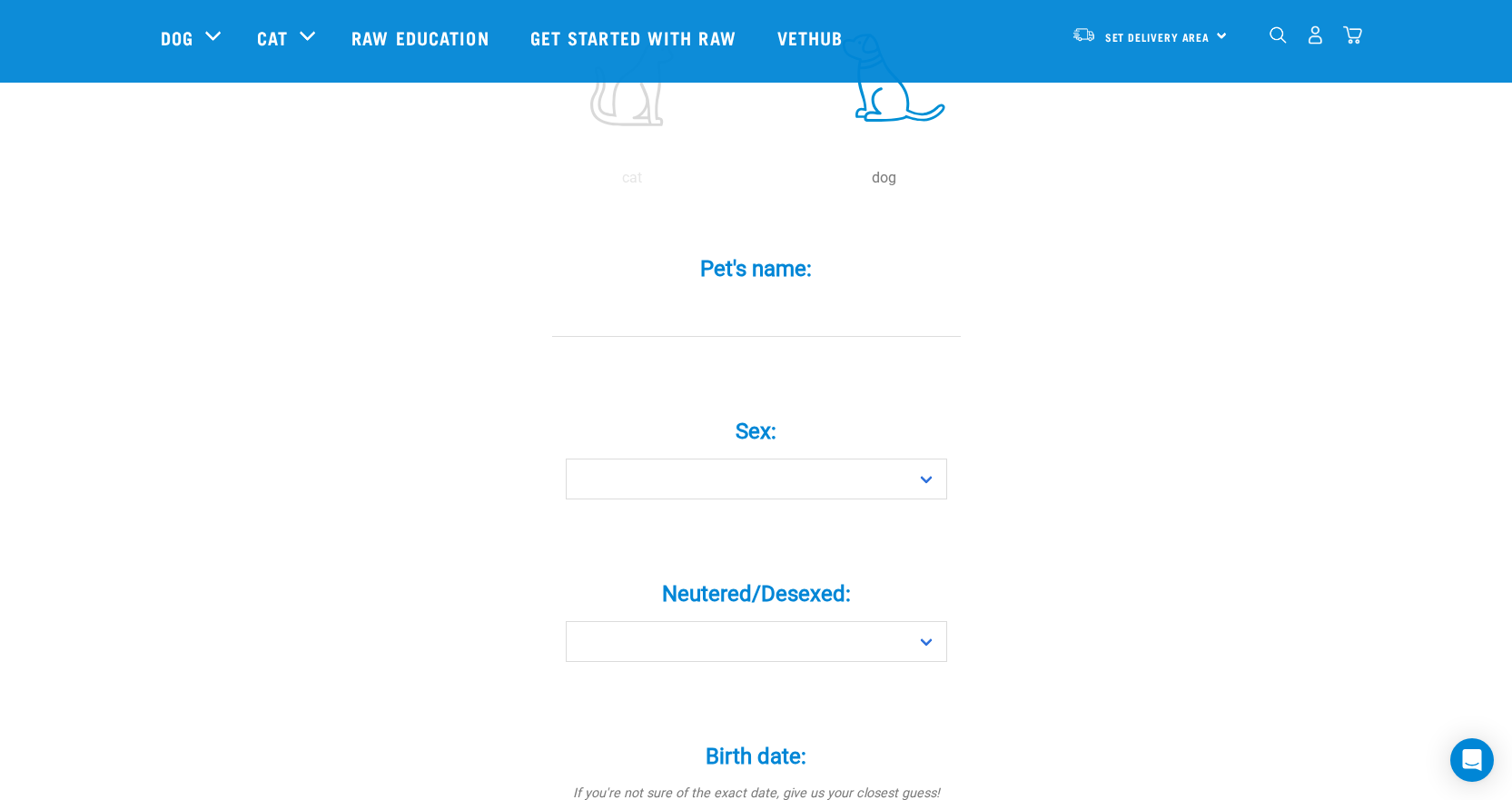
click at [1080, 444] on div "Tell us about your pet Tell us their age, weight, energy levels, and any health…" at bounding box center [756, 746] width 1191 height 2168
click at [802, 556] on div "Neutered/Desexed: * Yes No" at bounding box center [756, 609] width 545 height 106
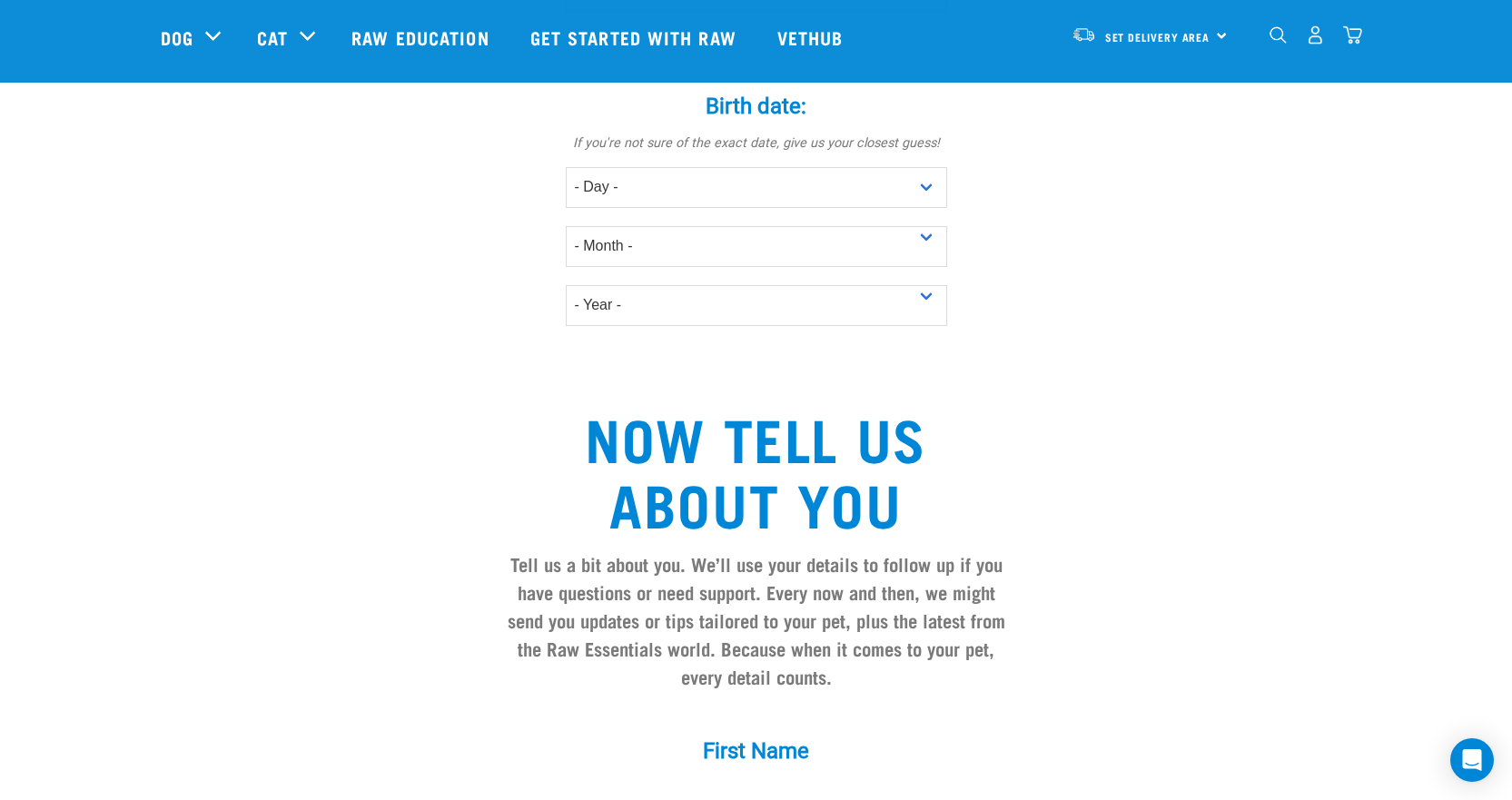
scroll to position [1184, 0]
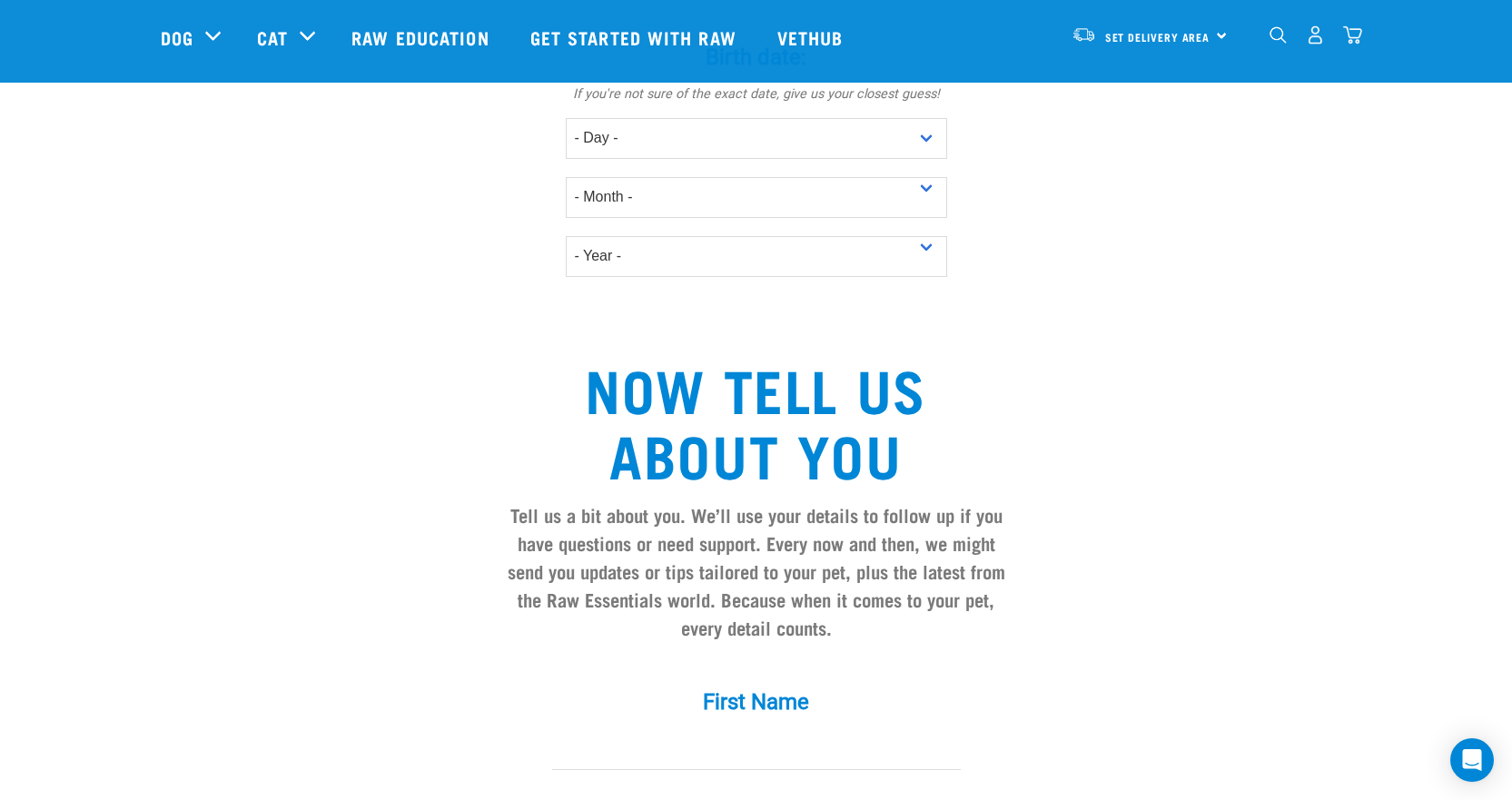
click at [771, 686] on label "First Name *" at bounding box center [756, 703] width 545 height 33
click at [771, 730] on input "First Name *" at bounding box center [756, 750] width 409 height 41
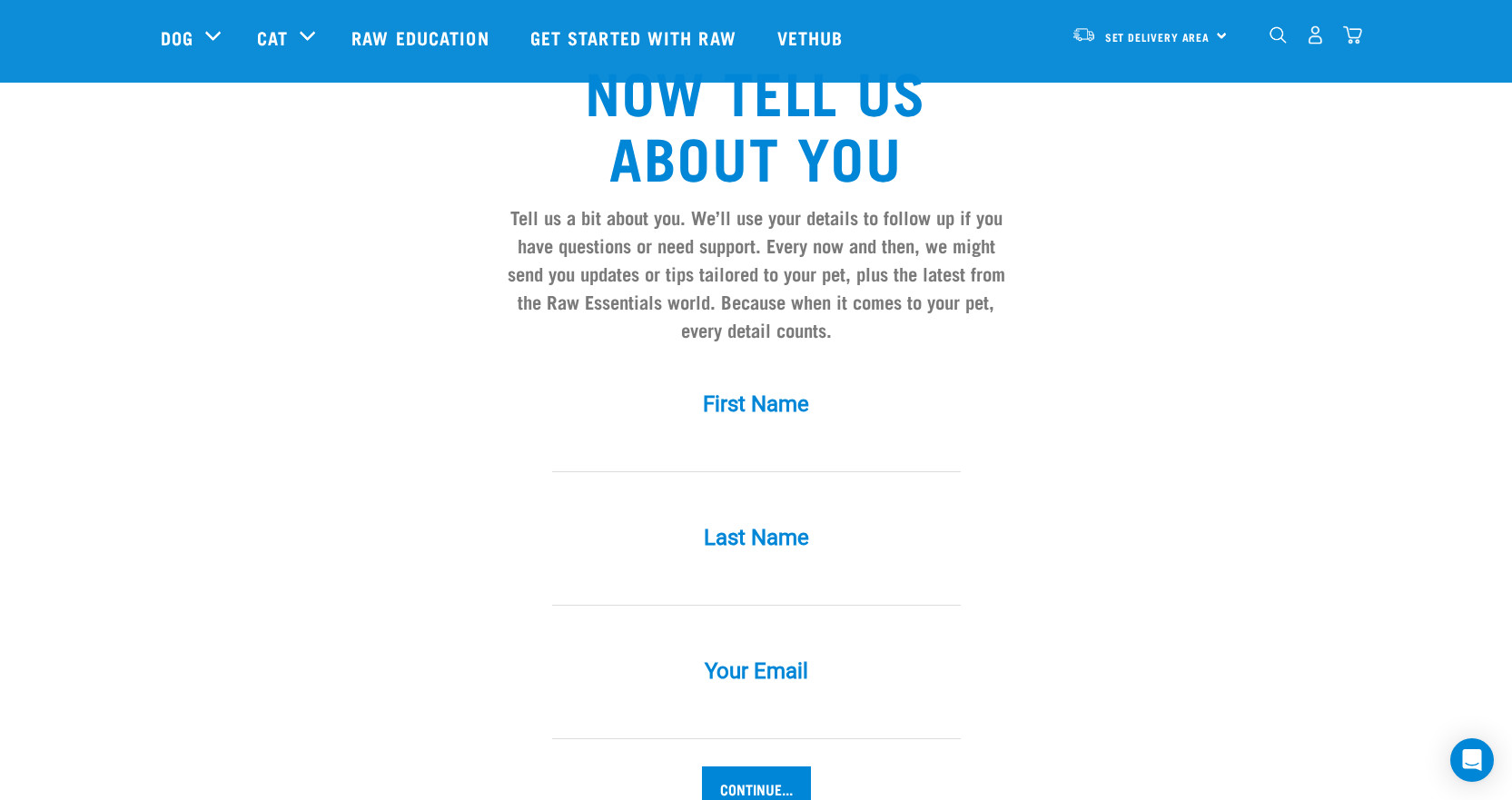
scroll to position [1548, 0]
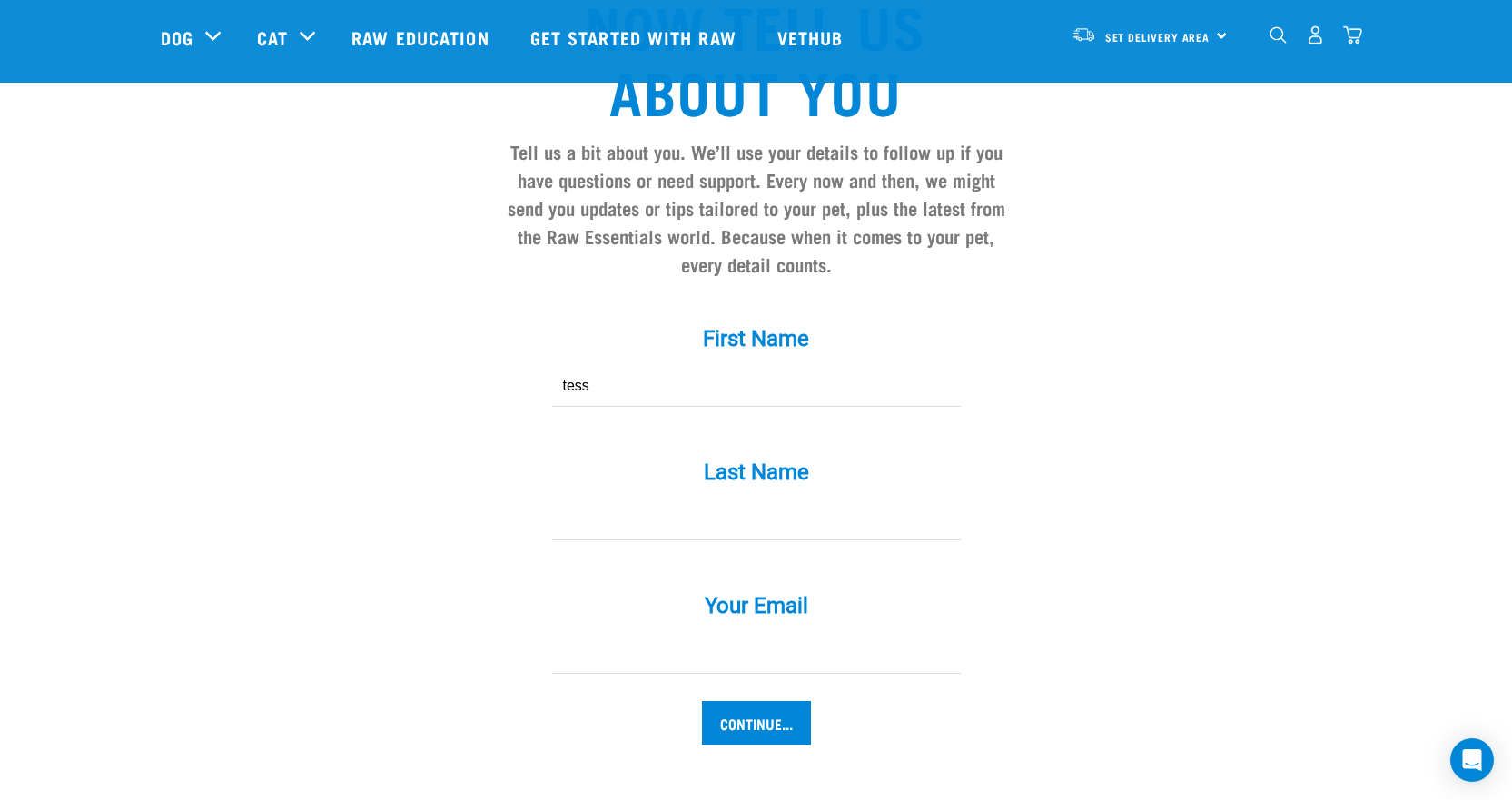
type input "tess"
click at [702, 702] on input "Continue..." at bounding box center [756, 723] width 109 height 44
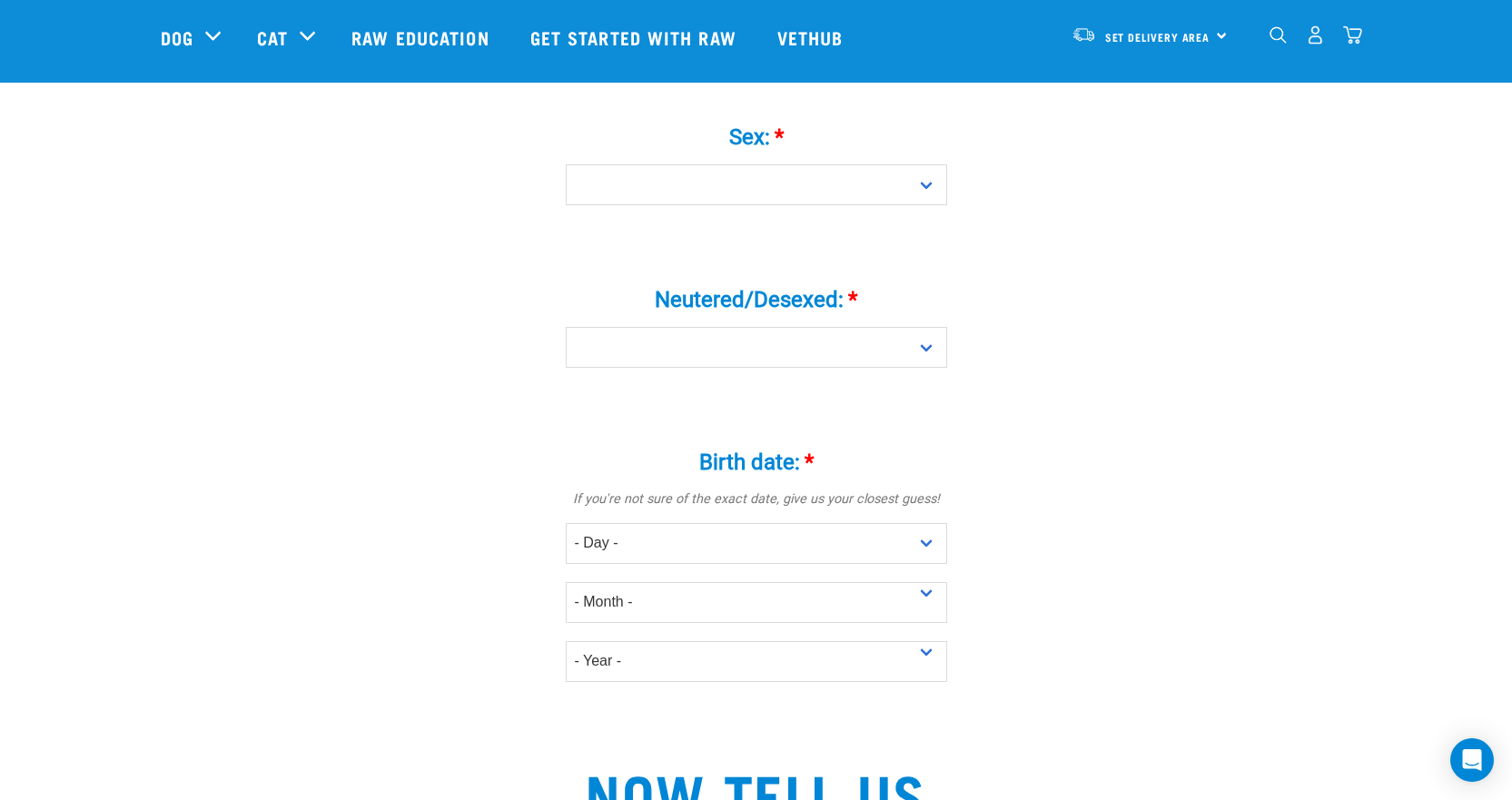
scroll to position [730, 0]
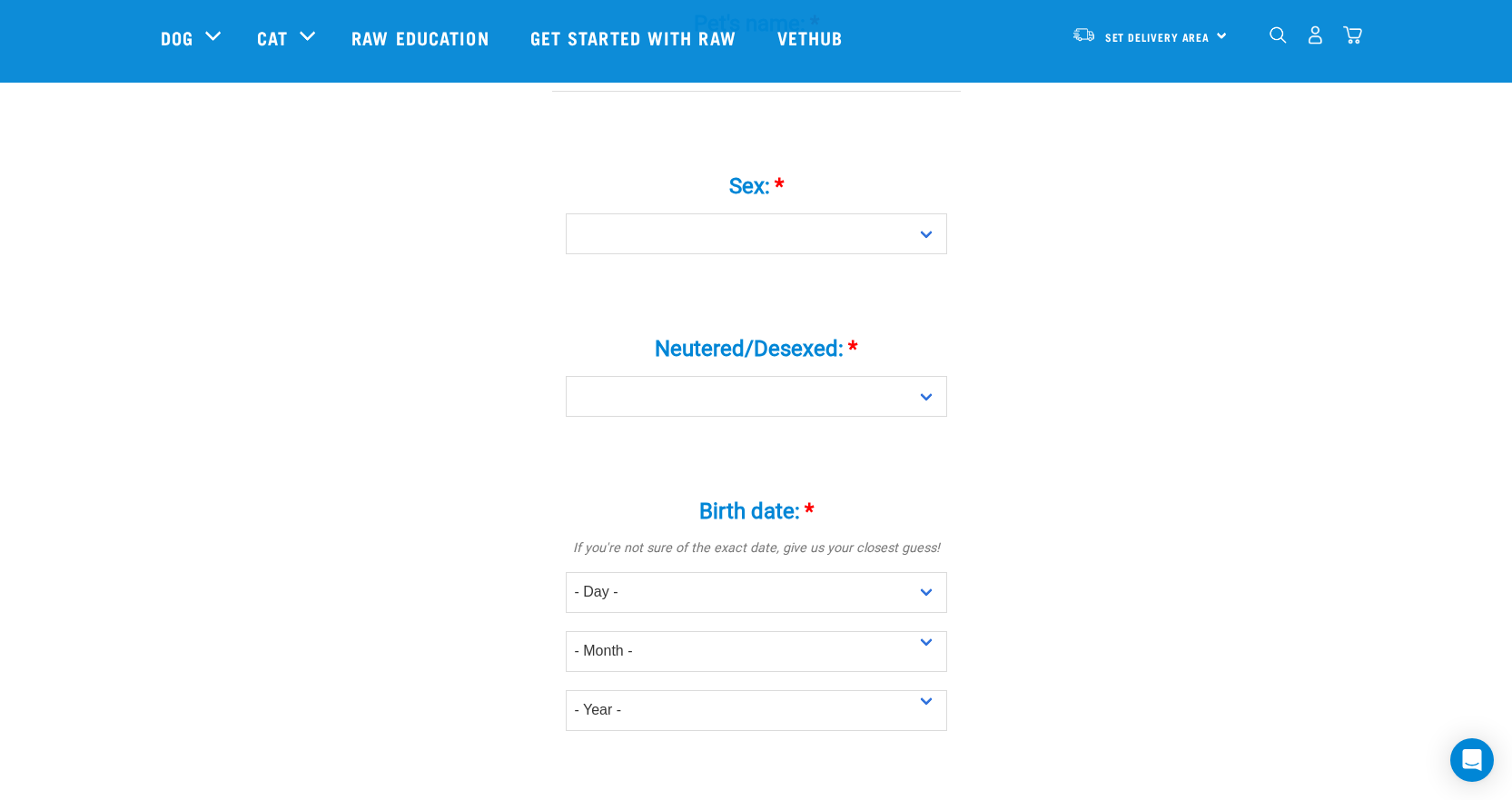
click at [1152, 378] on div "Tell us about your pet Tell us their age, weight, energy levels, and any health…" at bounding box center [756, 501] width 1191 height 2168
